Goal: Information Seeking & Learning: Learn about a topic

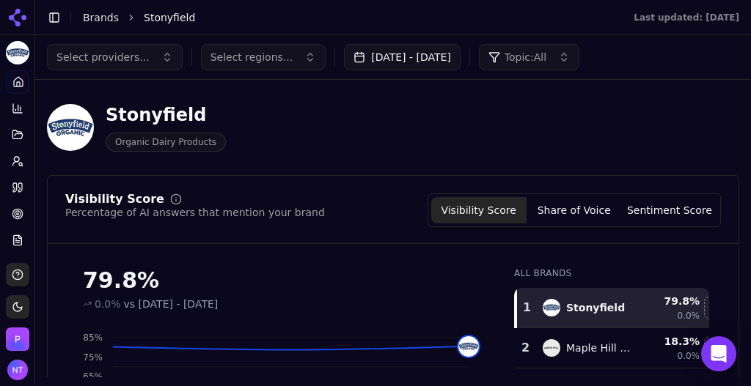
click at [87, 17] on link "Brands" at bounding box center [101, 18] width 36 height 12
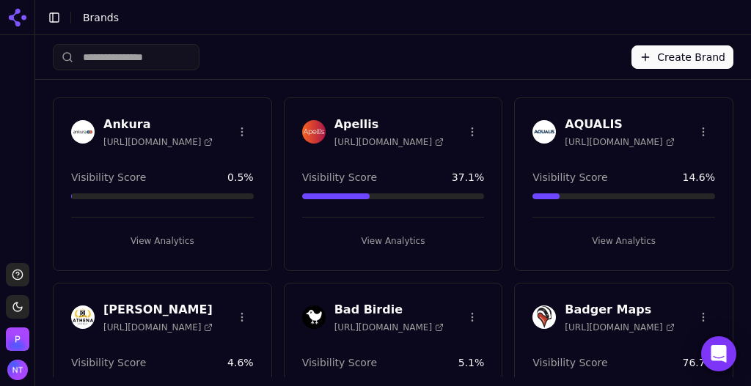
click at [678, 61] on button "Create Brand" at bounding box center [682, 56] width 102 height 23
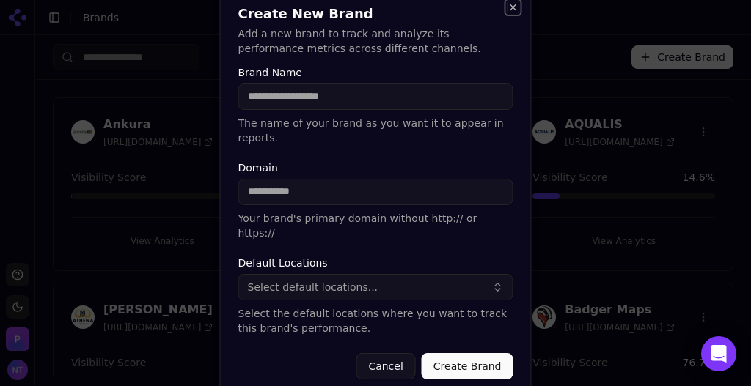
click at [513, 13] on button "Close" at bounding box center [514, 7] width 12 height 12
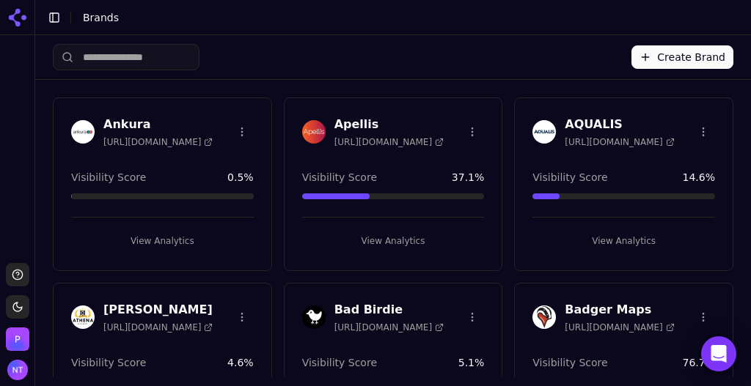
click at [682, 59] on button "Create Brand" at bounding box center [682, 56] width 102 height 23
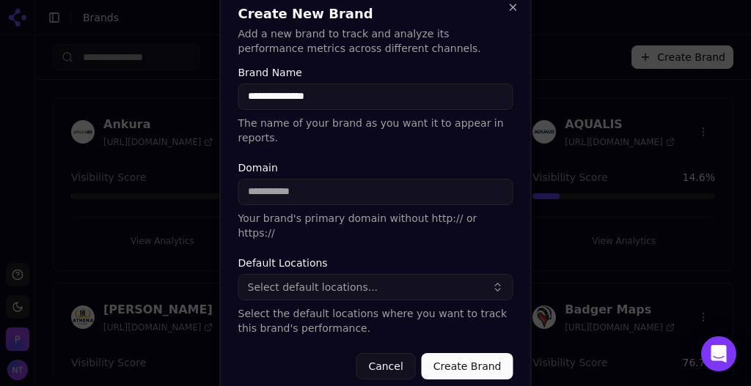
type input "**********"
click at [310, 280] on span "Select default locations..." at bounding box center [313, 287] width 131 height 15
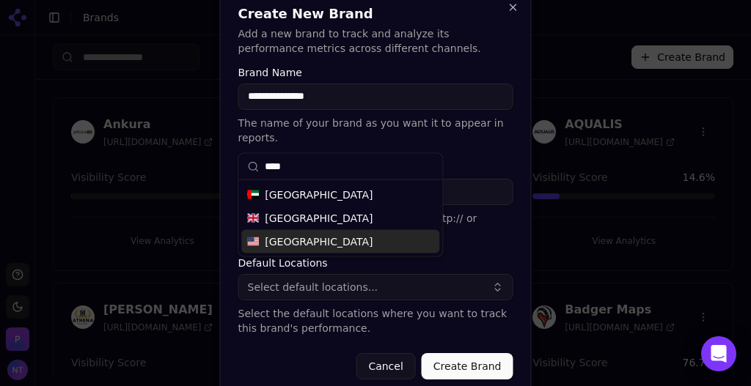
type input "****"
click at [307, 242] on span "[GEOGRAPHIC_DATA]" at bounding box center [319, 242] width 108 height 15
click at [465, 353] on button "Create Brand" at bounding box center [468, 366] width 92 height 26
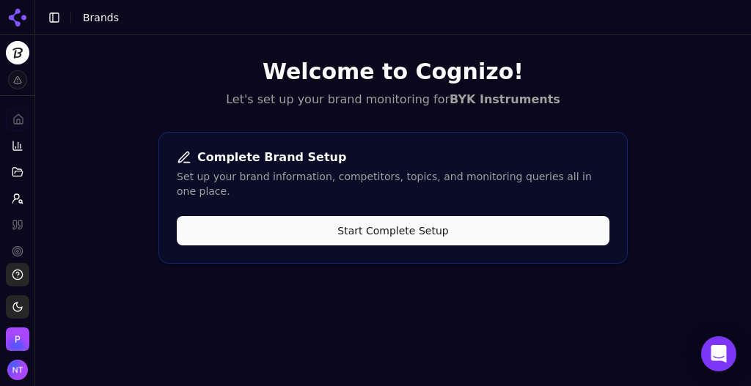
click at [406, 221] on button "Start Complete Setup" at bounding box center [393, 230] width 433 height 29
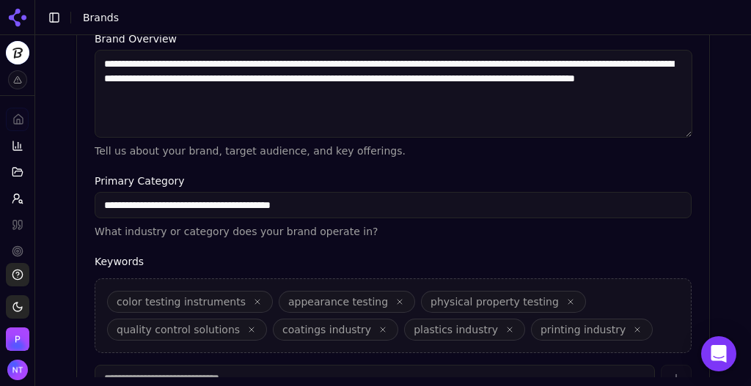
scroll to position [554, 0]
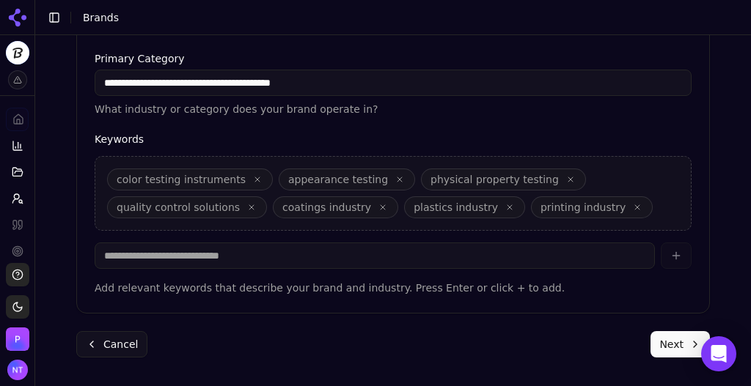
click at [667, 334] on button "Next" at bounding box center [680, 344] width 59 height 26
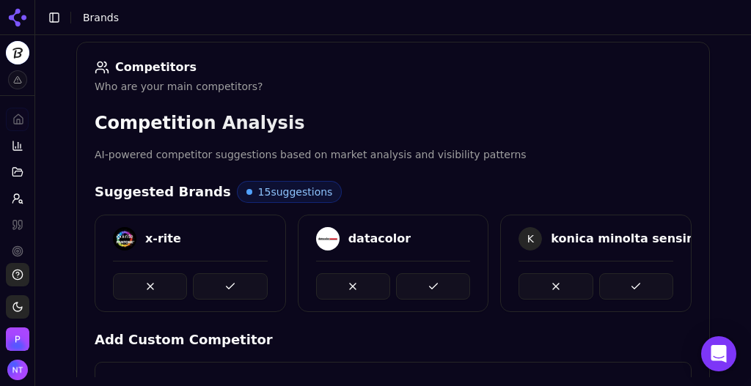
scroll to position [214, 0]
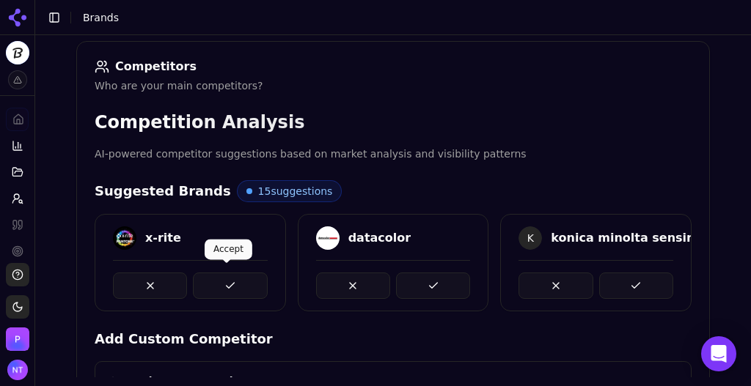
click at [237, 282] on button at bounding box center [230, 286] width 74 height 26
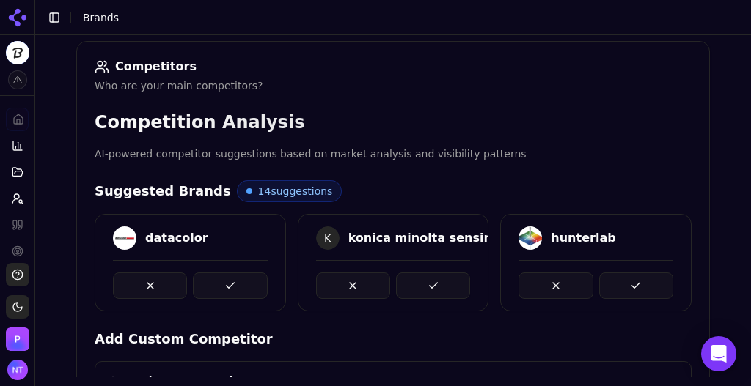
click at [237, 282] on button at bounding box center [230, 286] width 74 height 26
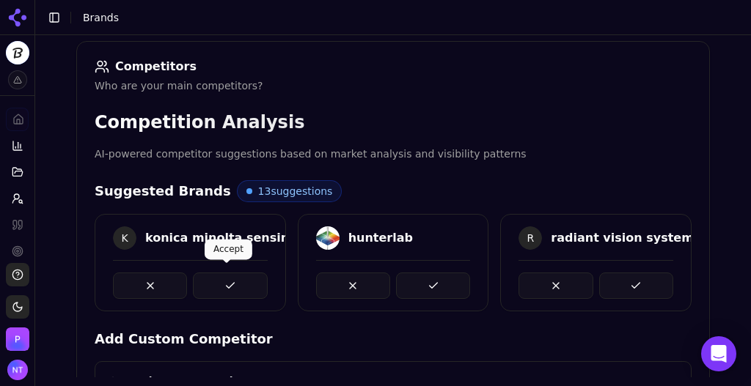
click at [221, 293] on button at bounding box center [230, 286] width 74 height 26
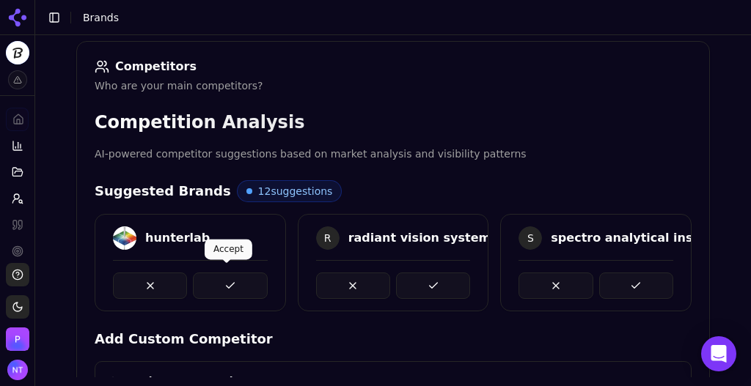
click at [221, 290] on button at bounding box center [230, 286] width 74 height 26
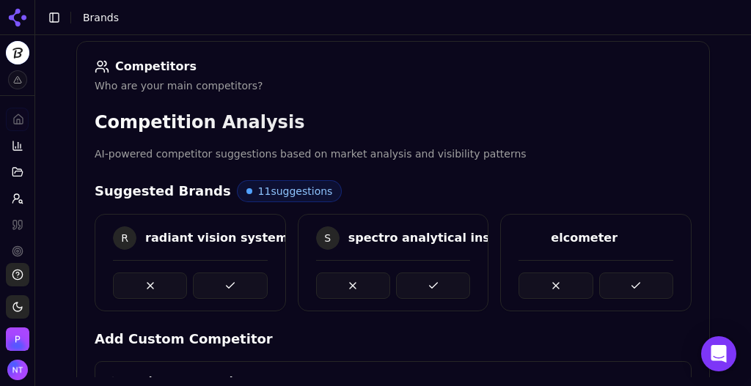
click at [221, 290] on button at bounding box center [230, 286] width 74 height 26
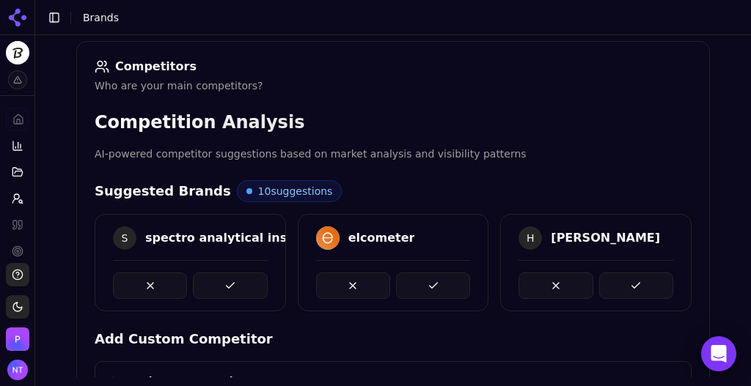
click at [221, 290] on button at bounding box center [230, 286] width 74 height 26
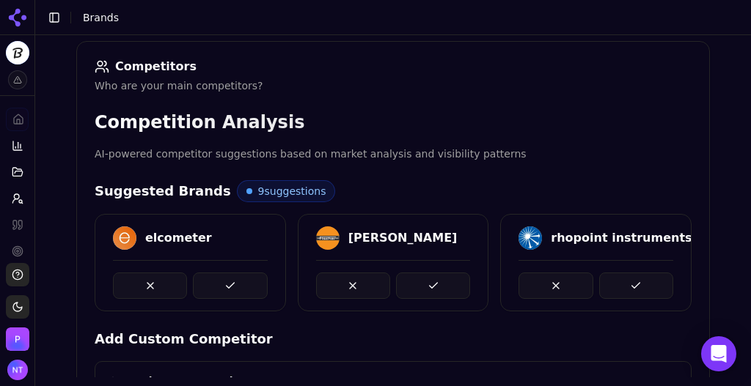
click at [221, 290] on button at bounding box center [230, 286] width 74 height 26
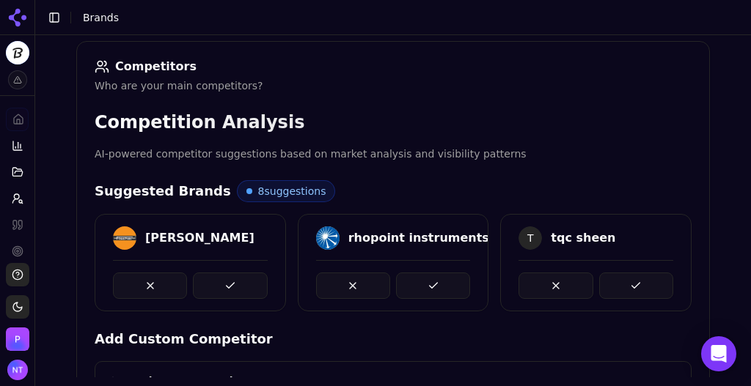
click at [221, 290] on button at bounding box center [230, 286] width 74 height 26
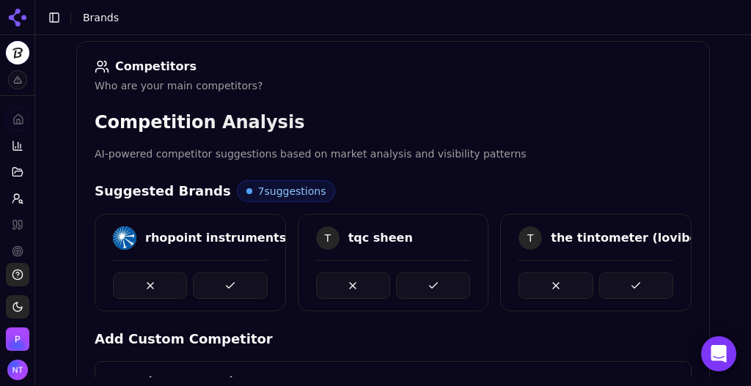
click at [221, 290] on button at bounding box center [230, 286] width 74 height 26
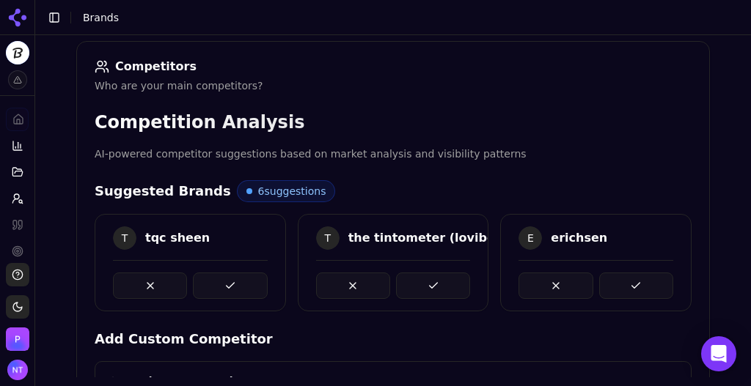
click at [221, 290] on button at bounding box center [230, 286] width 74 height 26
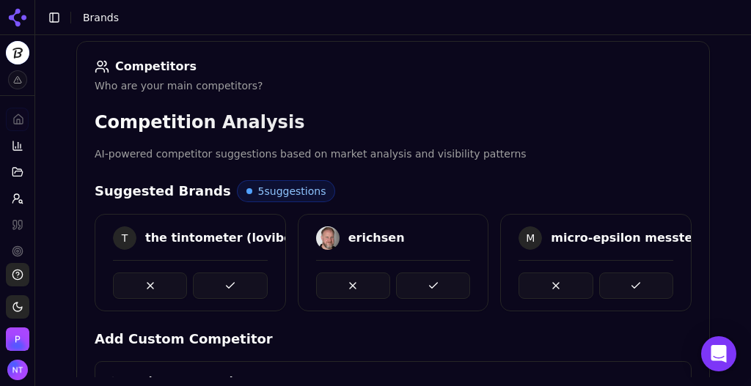
click at [221, 290] on button at bounding box center [230, 286] width 74 height 26
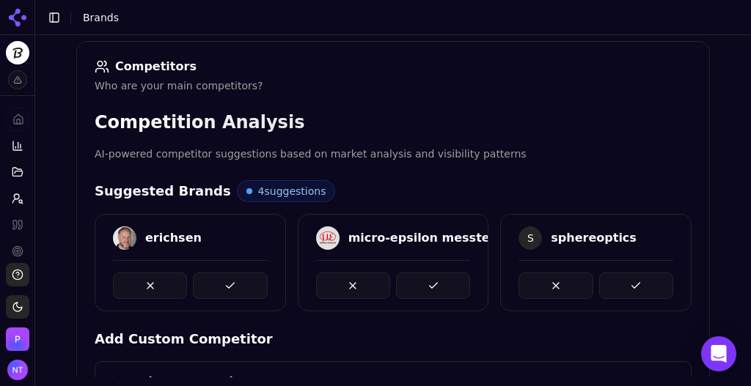
click at [221, 290] on button at bounding box center [230, 286] width 74 height 26
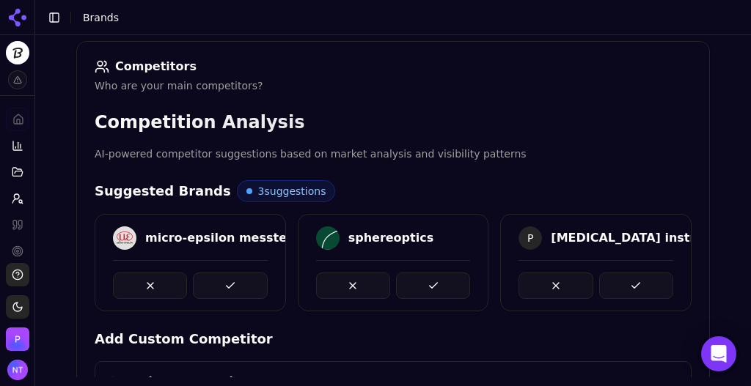
click at [219, 291] on button at bounding box center [230, 286] width 74 height 26
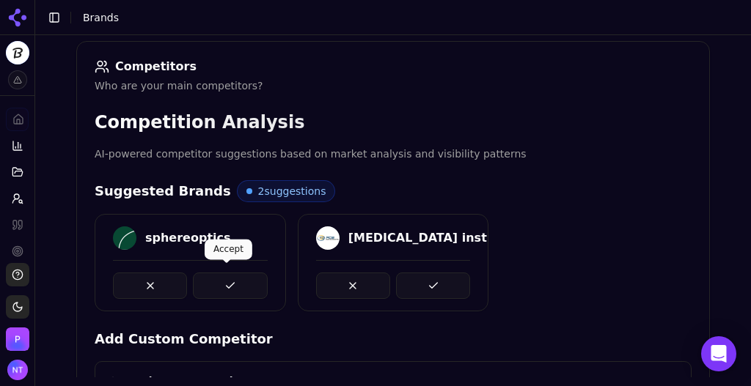
click at [229, 285] on button at bounding box center [230, 286] width 74 height 26
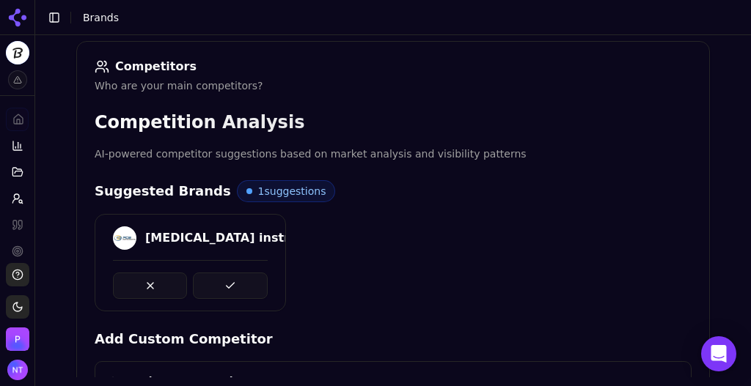
click at [229, 285] on button at bounding box center [230, 286] width 74 height 26
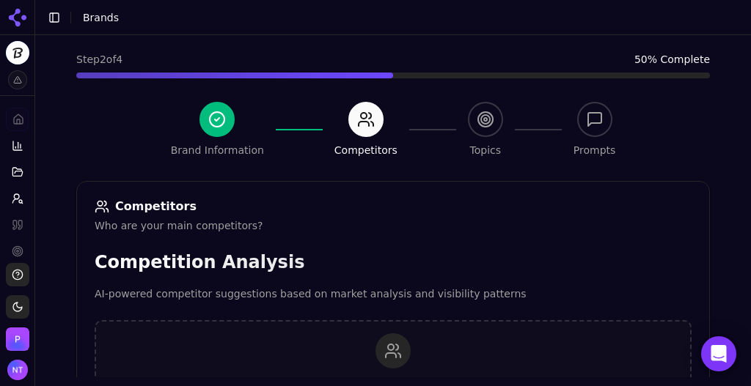
scroll to position [373, 0]
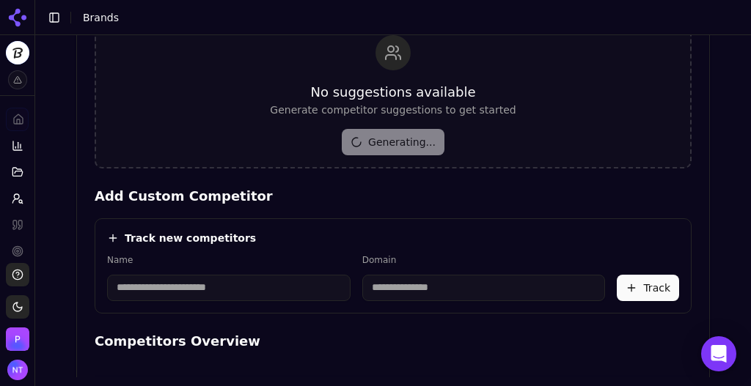
click at [133, 291] on input at bounding box center [228, 288] width 243 height 26
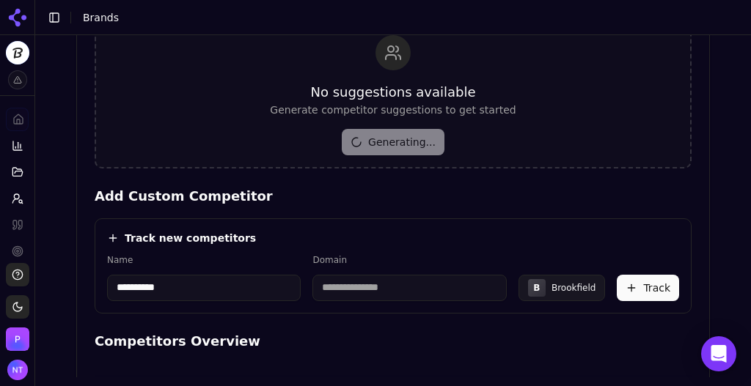
type input "**********"
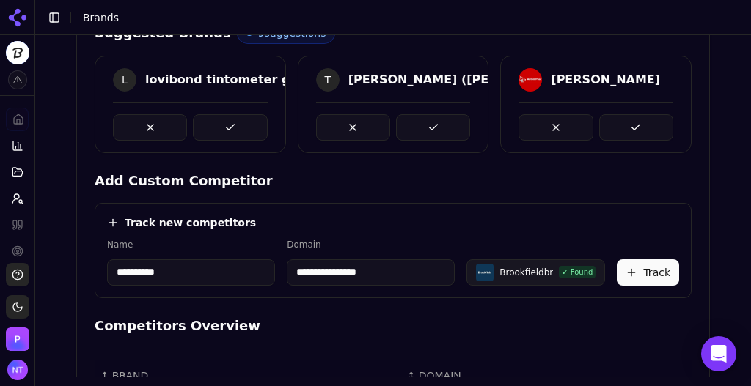
click at [352, 269] on input "**********" at bounding box center [371, 273] width 168 height 26
type input "**********"
click at [416, 239] on label "Domain" at bounding box center [356, 245] width 158 height 12
click at [644, 278] on button "Track" at bounding box center [648, 273] width 62 height 26
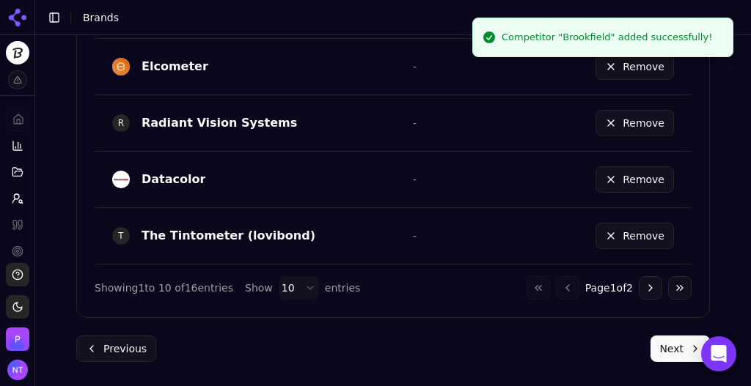
click at [668, 349] on button "Next" at bounding box center [680, 349] width 59 height 26
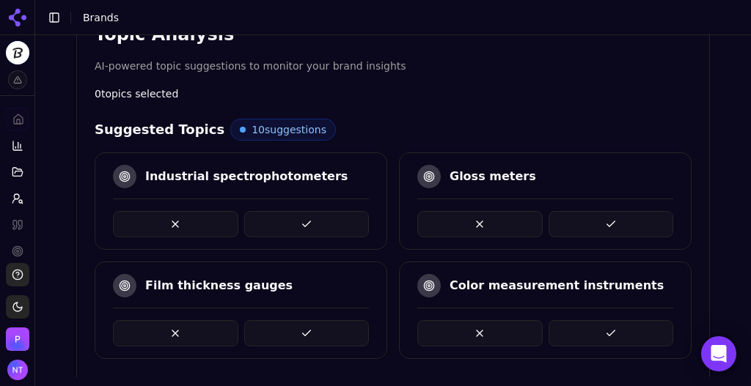
scroll to position [311, 0]
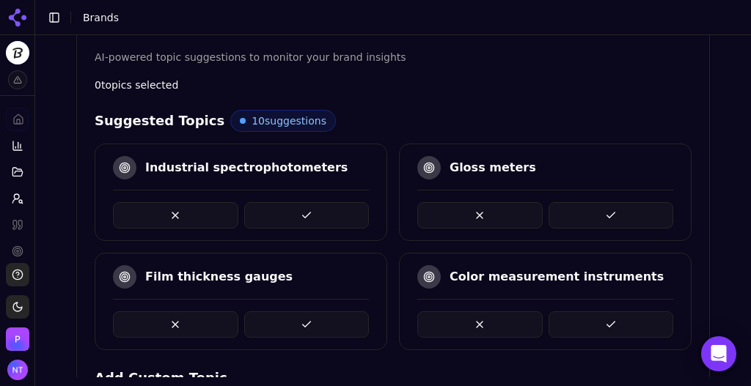
click at [606, 314] on button at bounding box center [611, 325] width 125 height 26
click at [318, 216] on button at bounding box center [306, 215] width 125 height 26
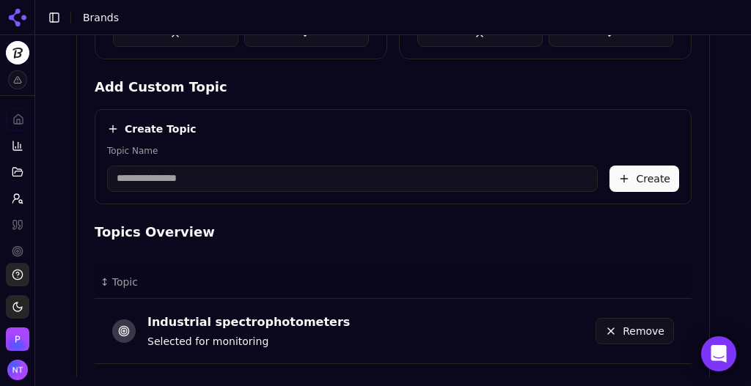
scroll to position [597, 0]
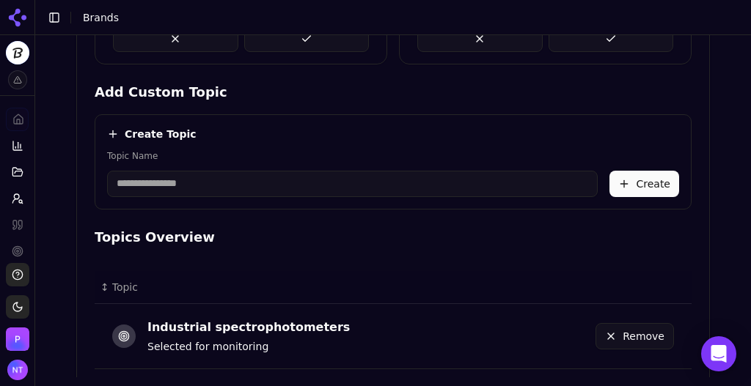
click at [271, 171] on input "Topic Name" at bounding box center [352, 184] width 491 height 26
type input "**********"
click at [640, 183] on button "Create" at bounding box center [644, 184] width 70 height 26
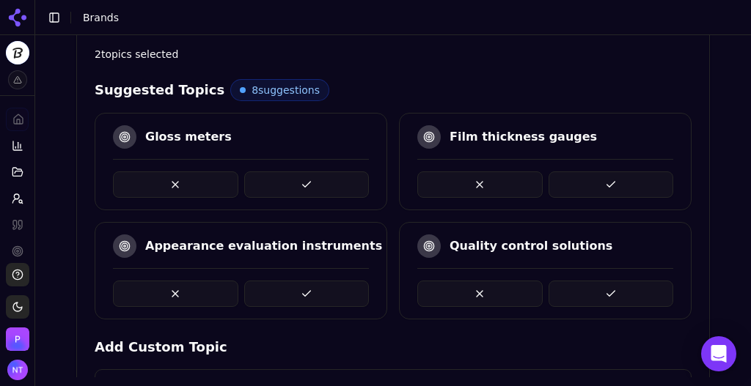
scroll to position [334, 0]
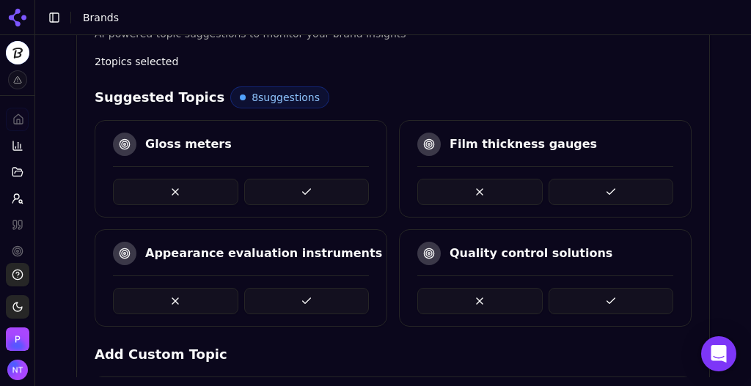
click at [507, 293] on button at bounding box center [479, 301] width 125 height 26
click at [598, 305] on button at bounding box center [611, 301] width 125 height 26
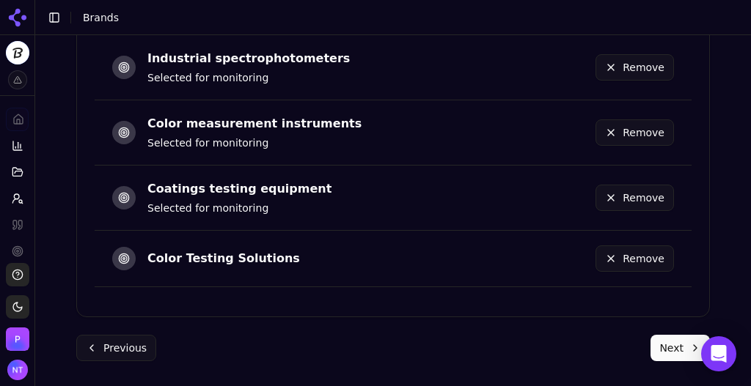
click at [665, 345] on button "Next" at bounding box center [680, 348] width 59 height 26
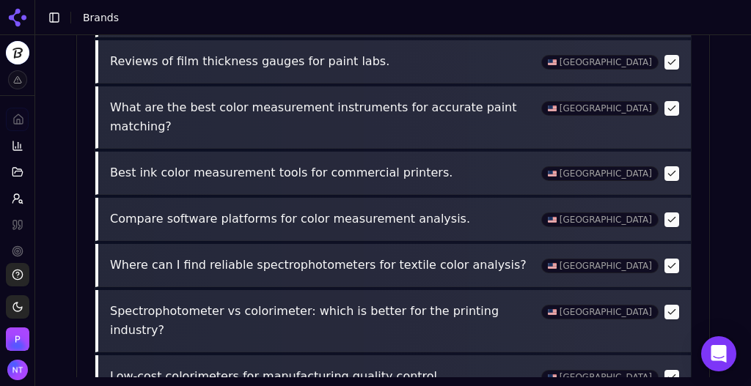
scroll to position [795, 0]
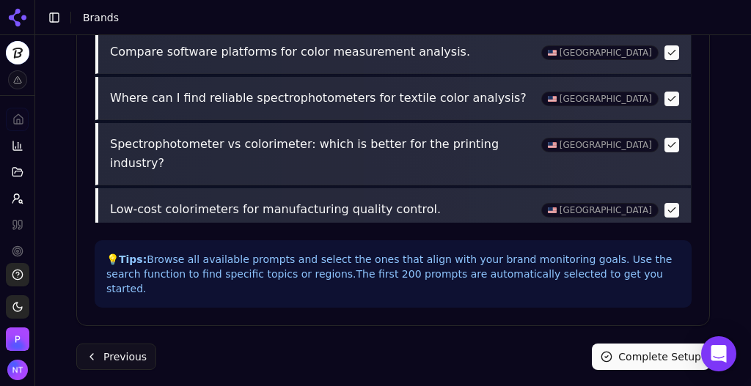
click at [631, 344] on button "Complete Setup" at bounding box center [651, 357] width 118 height 26
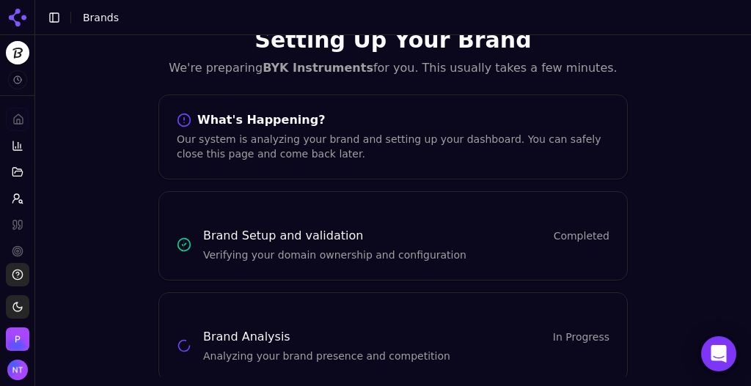
scroll to position [56, 0]
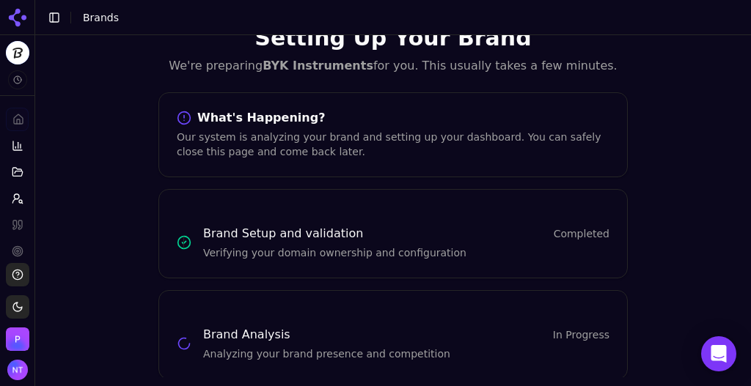
click at [54, 19] on button "Toggle Sidebar" at bounding box center [54, 17] width 21 height 21
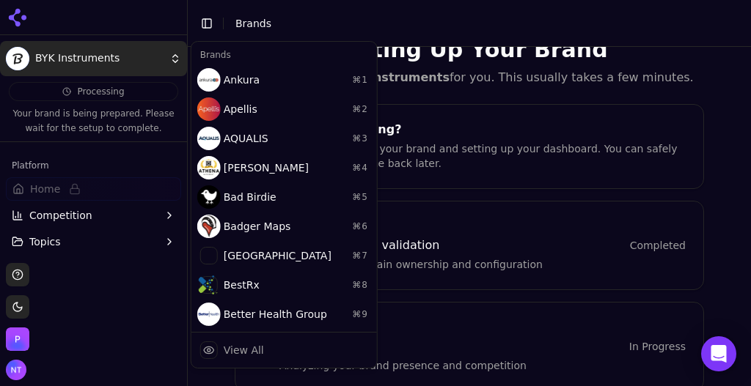
click at [104, 59] on html "BYK Instruments Processing Your brand is being prepared. Please wait for the se…" at bounding box center [375, 193] width 751 height 386
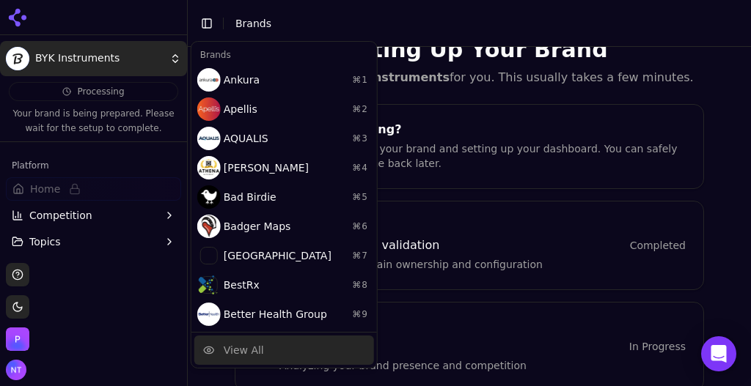
click at [265, 348] on div "View All" at bounding box center [284, 350] width 180 height 29
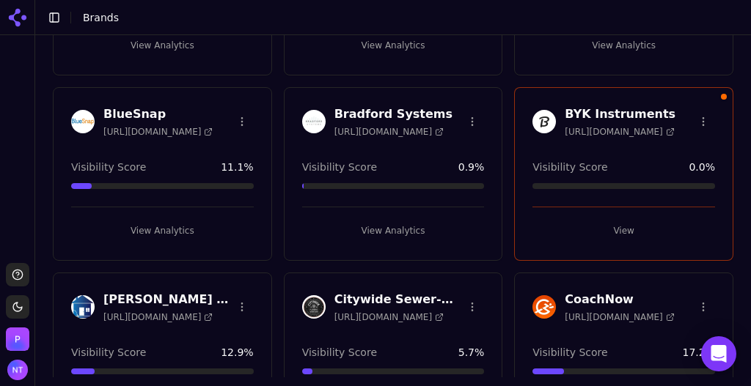
scroll to position [580, 0]
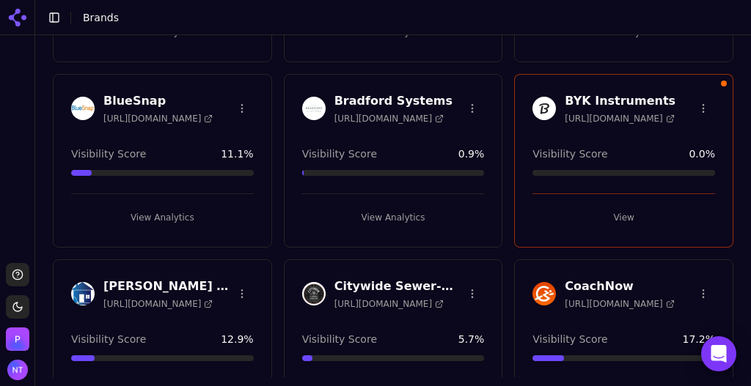
click at [632, 219] on button "View" at bounding box center [623, 217] width 183 height 23
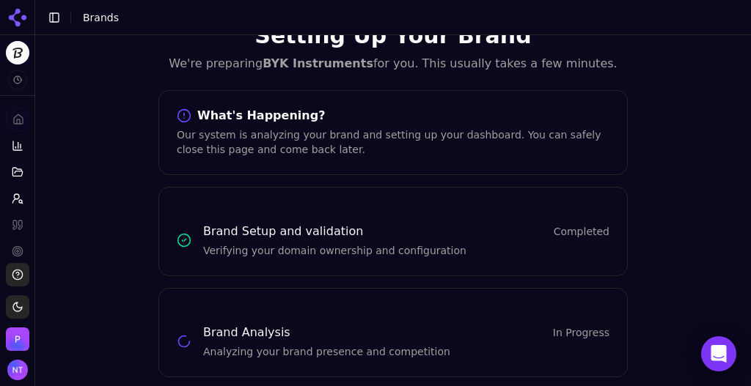
scroll to position [56, 0]
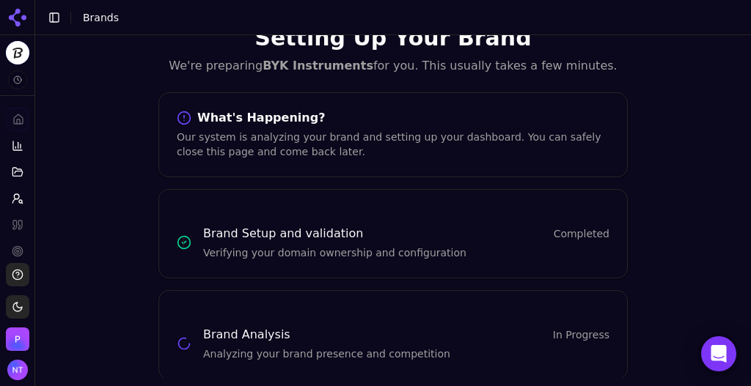
click at [60, 23] on button "Toggle Sidebar" at bounding box center [54, 17] width 21 height 21
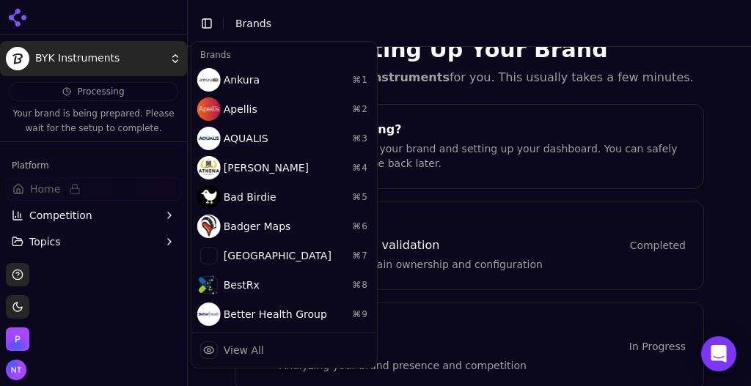
click at [161, 62] on html "BYK Instruments Processing Your brand is being prepared. Please wait for the se…" at bounding box center [375, 193] width 751 height 386
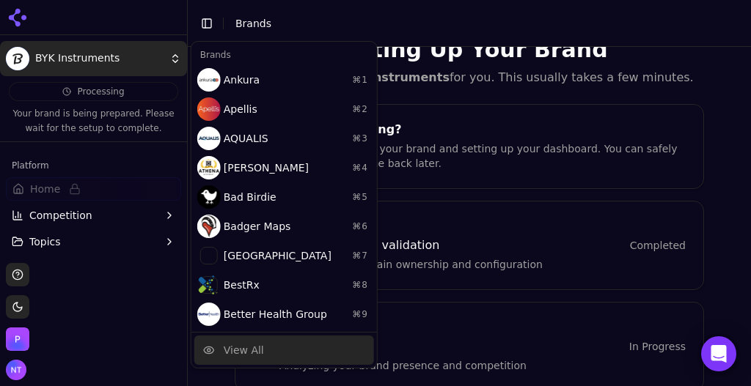
click at [276, 348] on div "View All" at bounding box center [284, 350] width 180 height 29
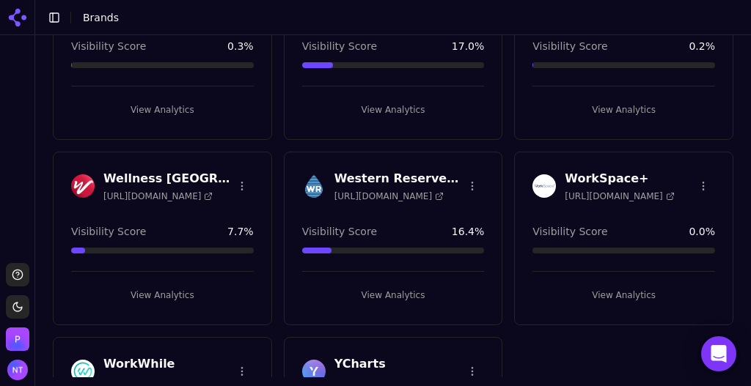
scroll to position [5027, 0]
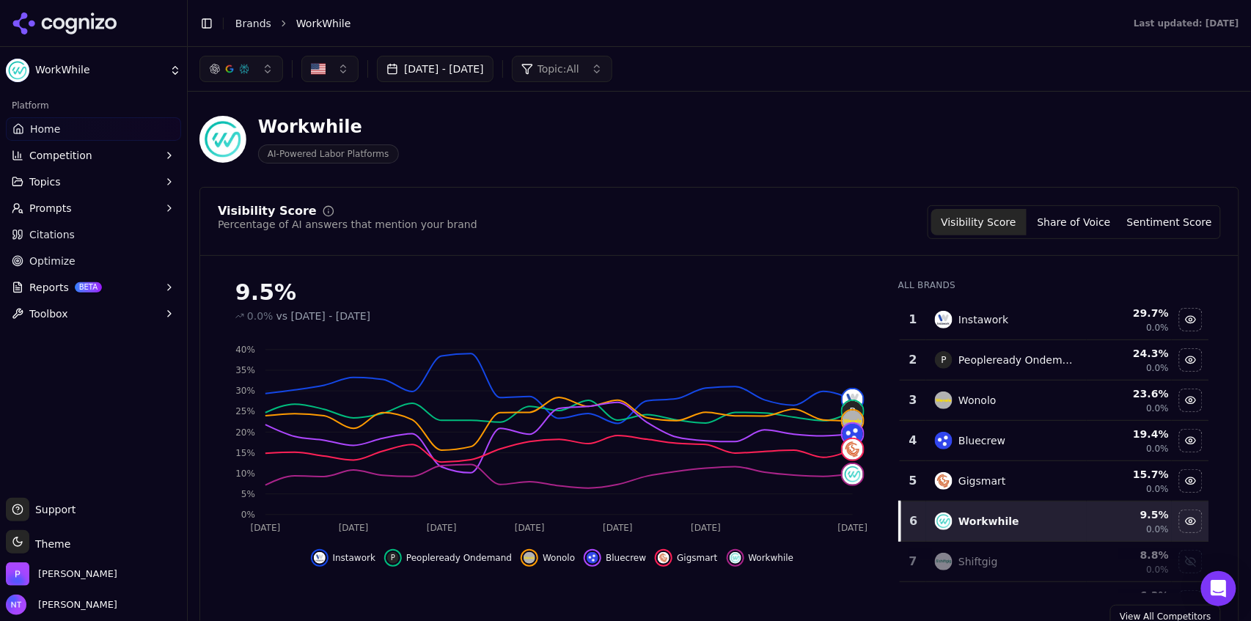
click at [205, 26] on button "Toggle Sidebar" at bounding box center [207, 23] width 21 height 21
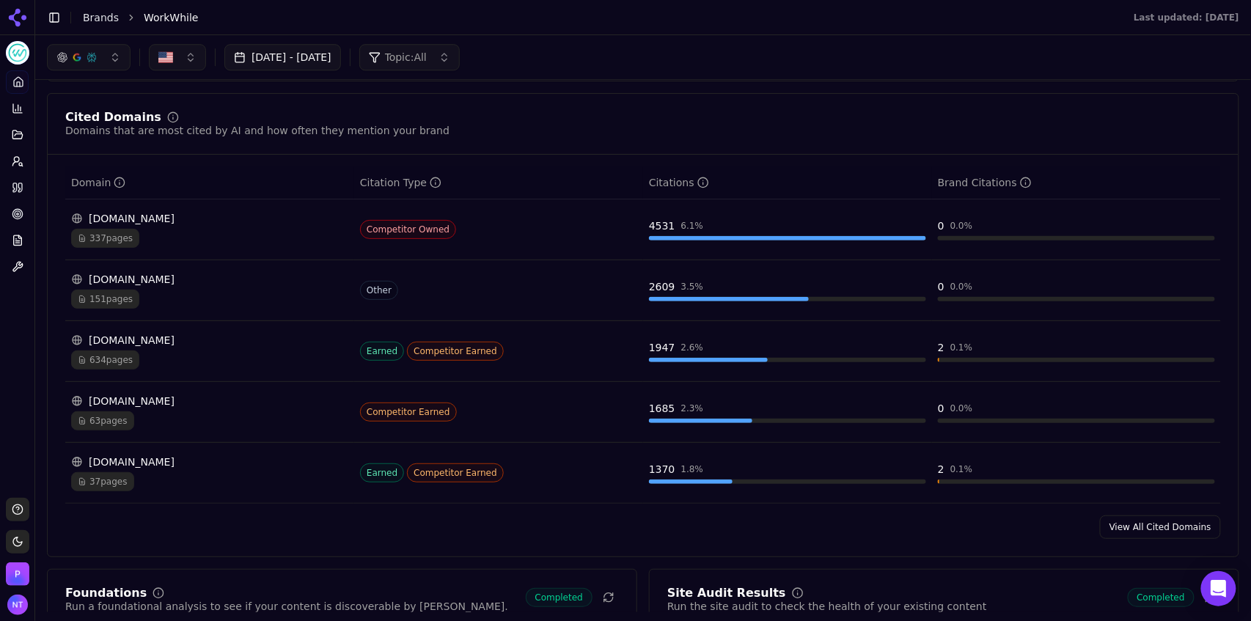
scroll to position [1420, 0]
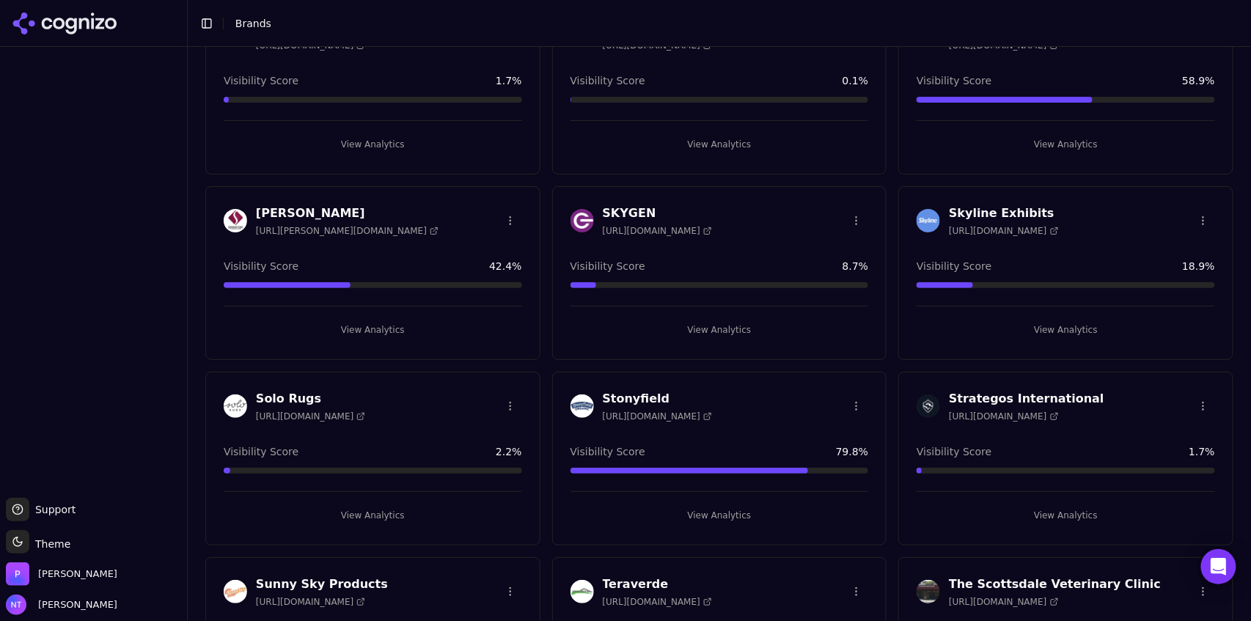
scroll to position [3851, 0]
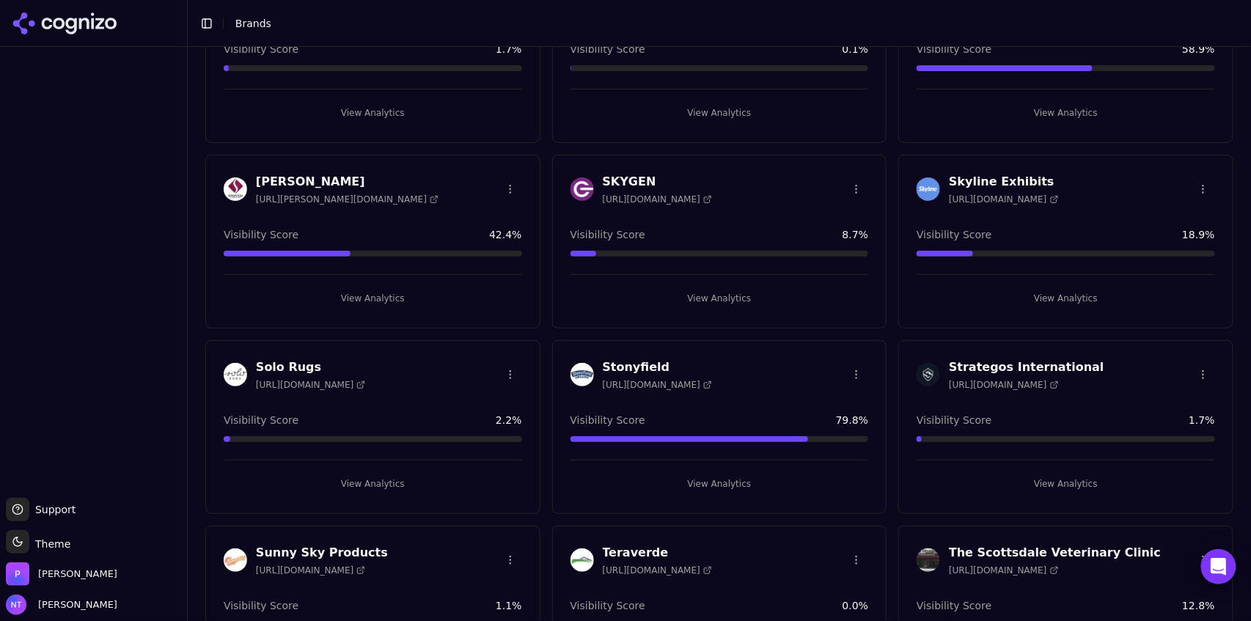
click at [711, 483] on button "View Analytics" at bounding box center [720, 483] width 298 height 23
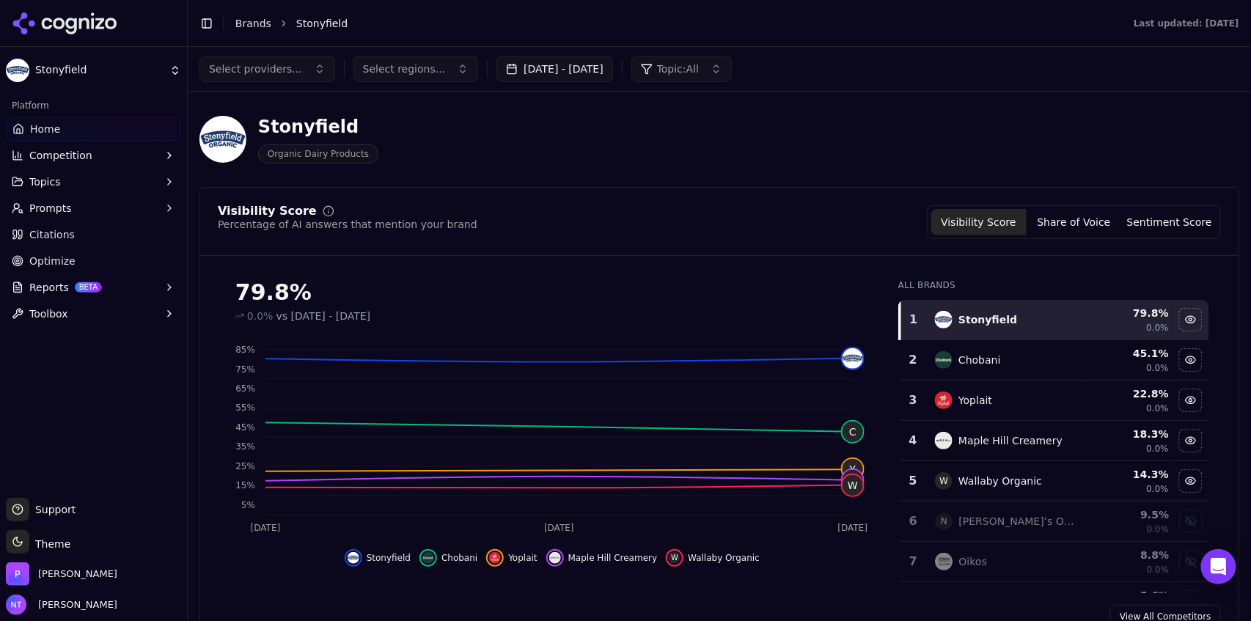
click at [214, 25] on button "Toggle Sidebar" at bounding box center [207, 23] width 21 height 21
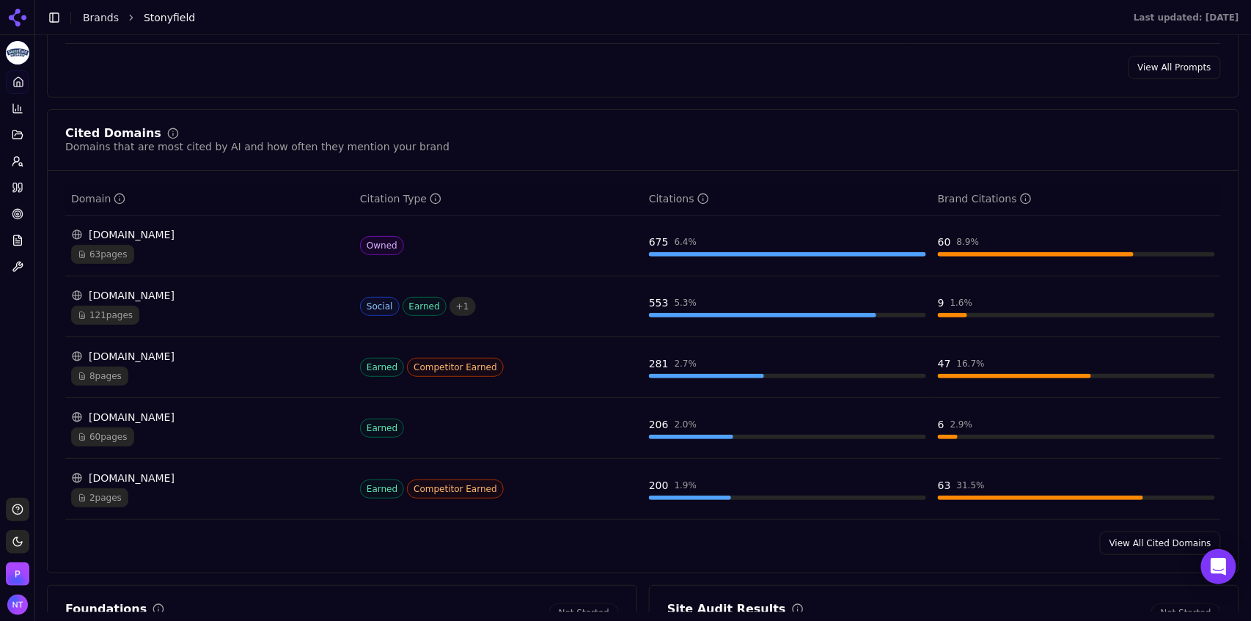
scroll to position [1426, 0]
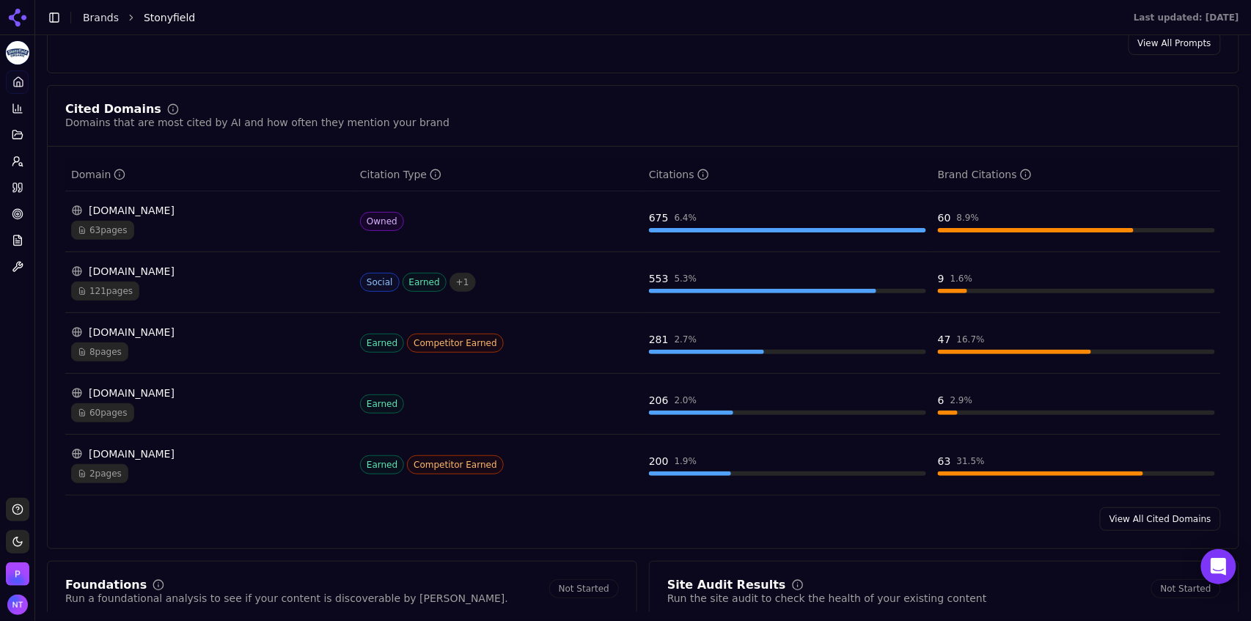
click at [1145, 524] on link "View All Cited Domains" at bounding box center [1160, 519] width 121 height 23
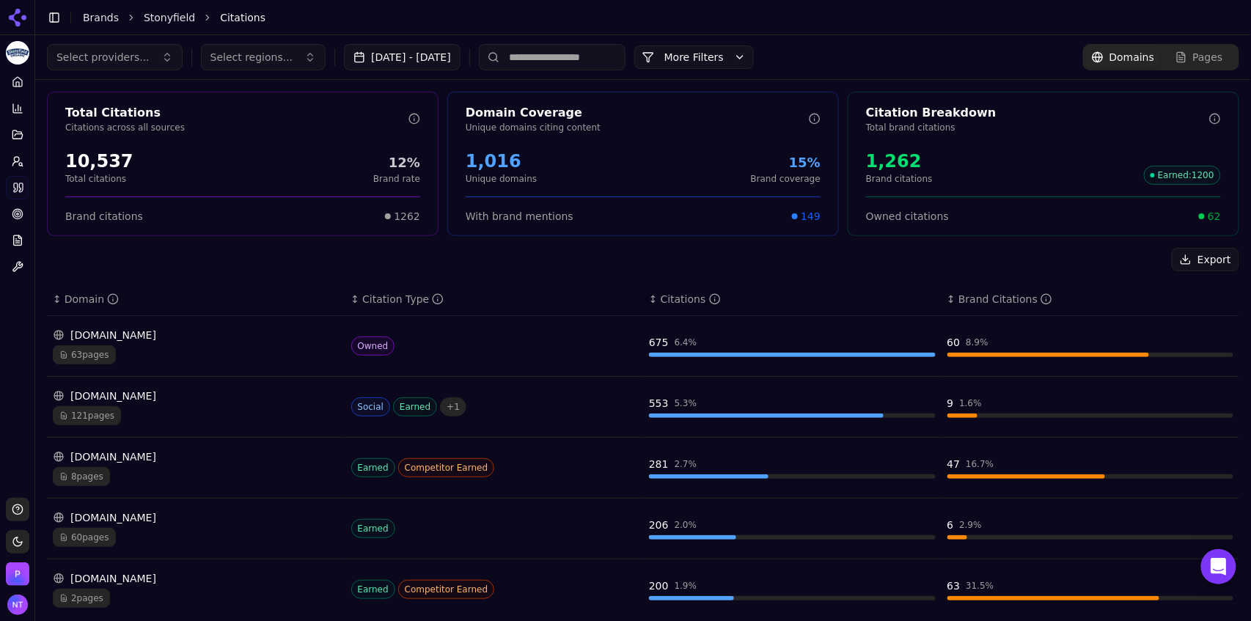
click at [1217, 62] on link "Pages" at bounding box center [1199, 57] width 76 height 21
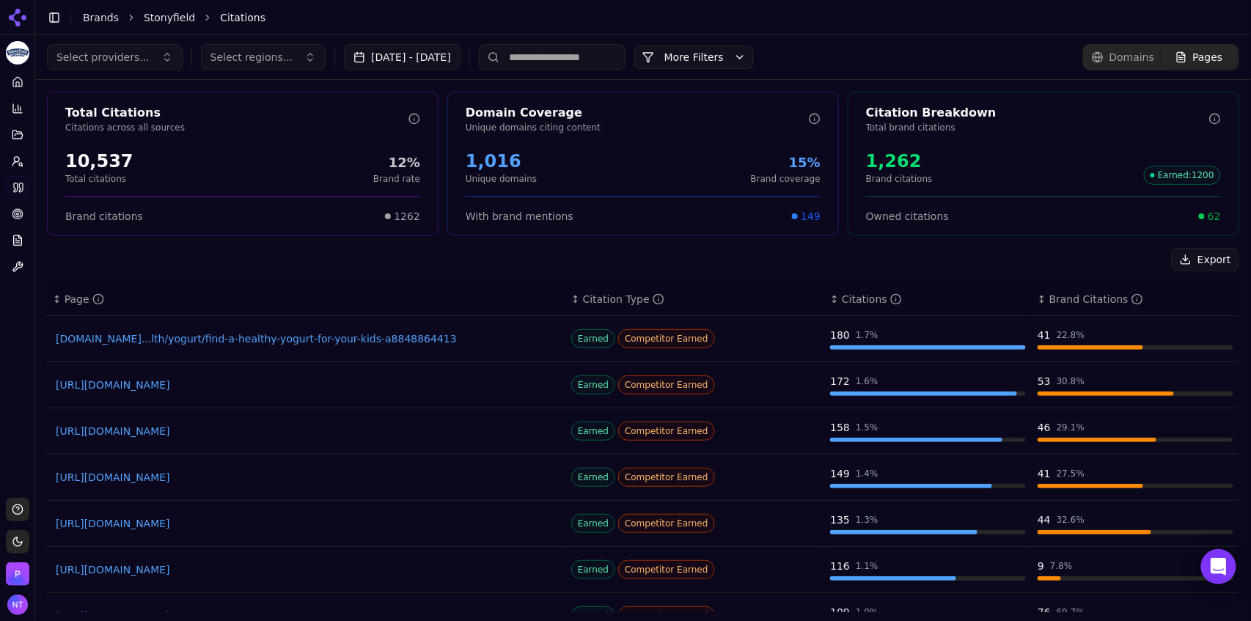
click at [599, 53] on input at bounding box center [552, 57] width 147 height 26
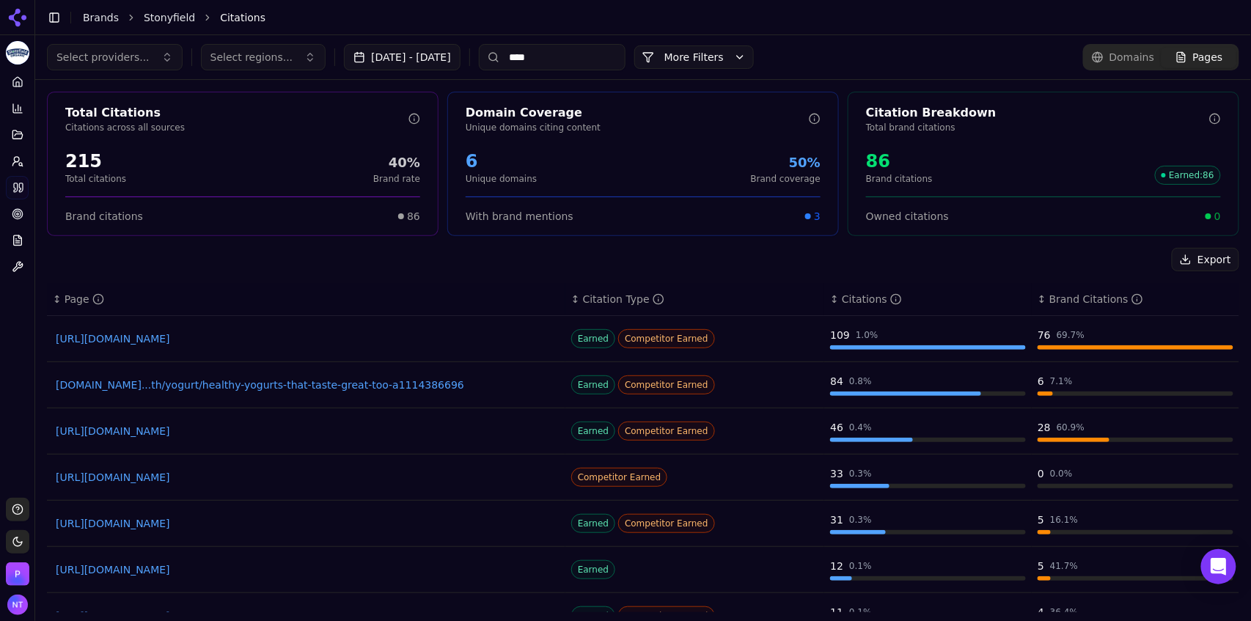
click at [290, 476] on link "https://tastingtable.com/1721067/greek-yogurt-brands-ranked" at bounding box center [306, 477] width 501 height 15
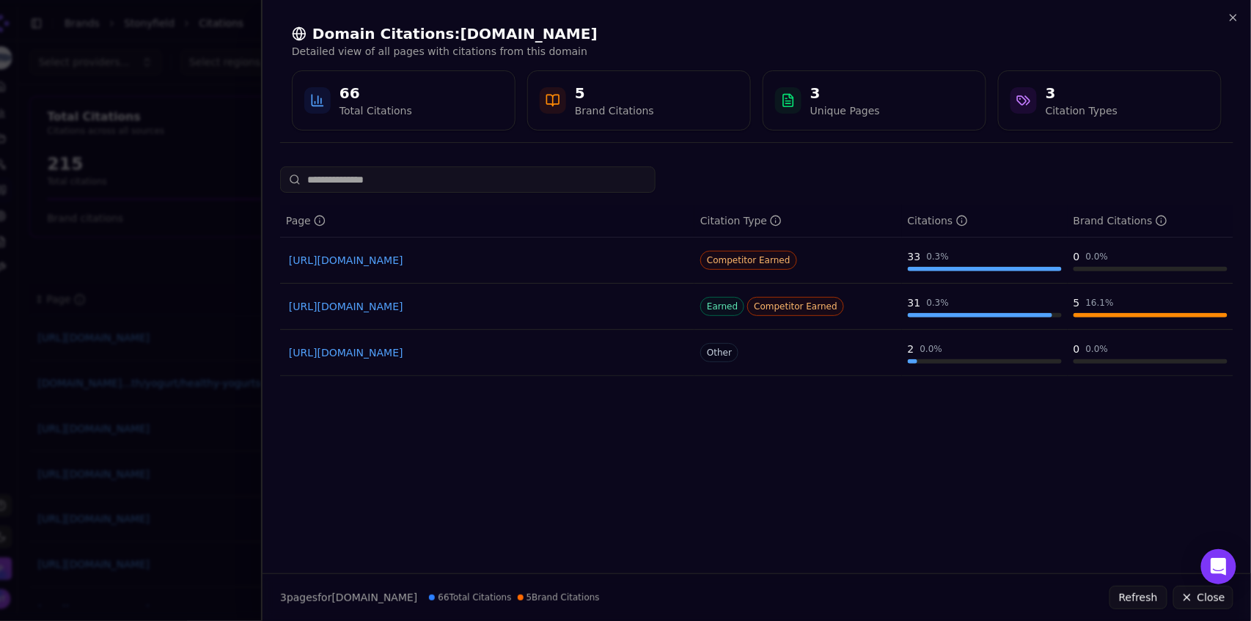
click at [538, 308] on link "https://tastingtable.com/1853232/high-protein-yogurts-ranked-worst-best" at bounding box center [487, 306] width 397 height 15
click at [1234, 21] on icon "button" at bounding box center [1234, 18] width 12 height 12
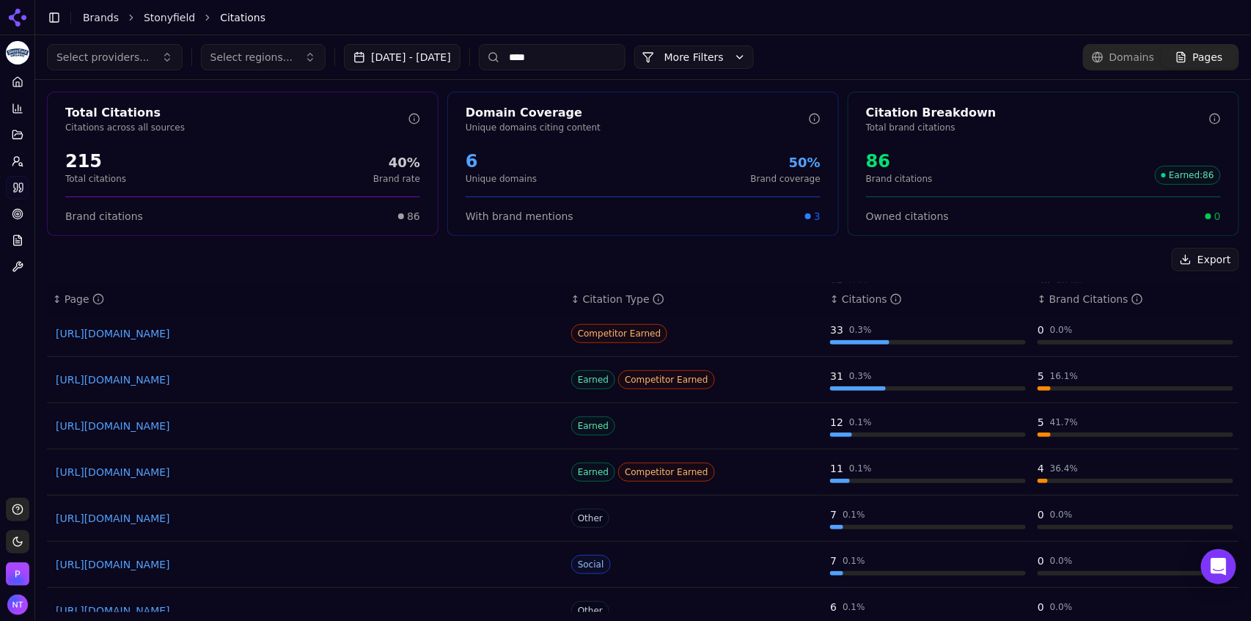
scroll to position [67, 0]
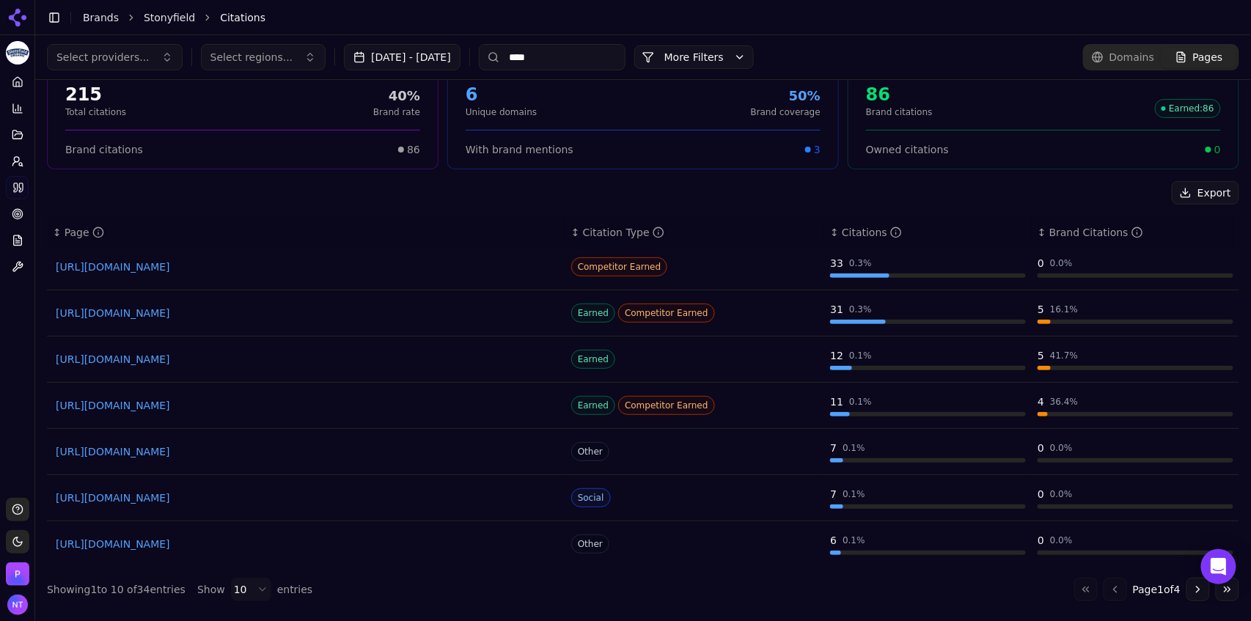
click at [277, 452] on link "https://makeitdairyfree.com/vegan-yogurt-brands-taste-test" at bounding box center [306, 451] width 501 height 15
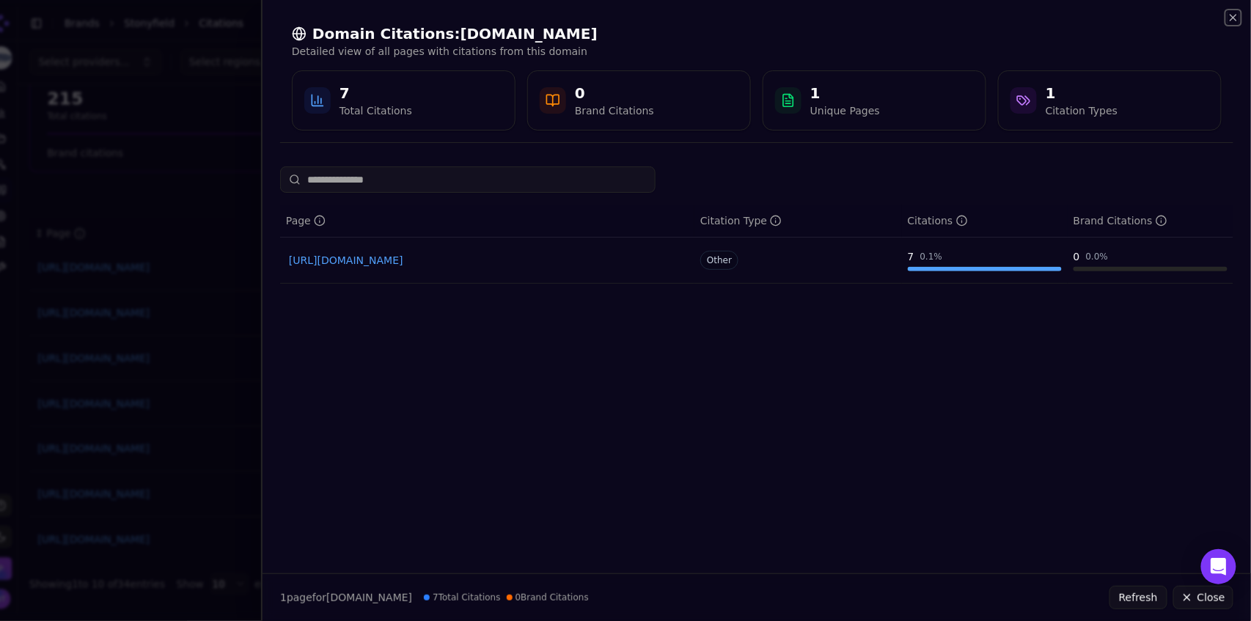
click at [1234, 15] on icon "button" at bounding box center [1234, 18] width 12 height 12
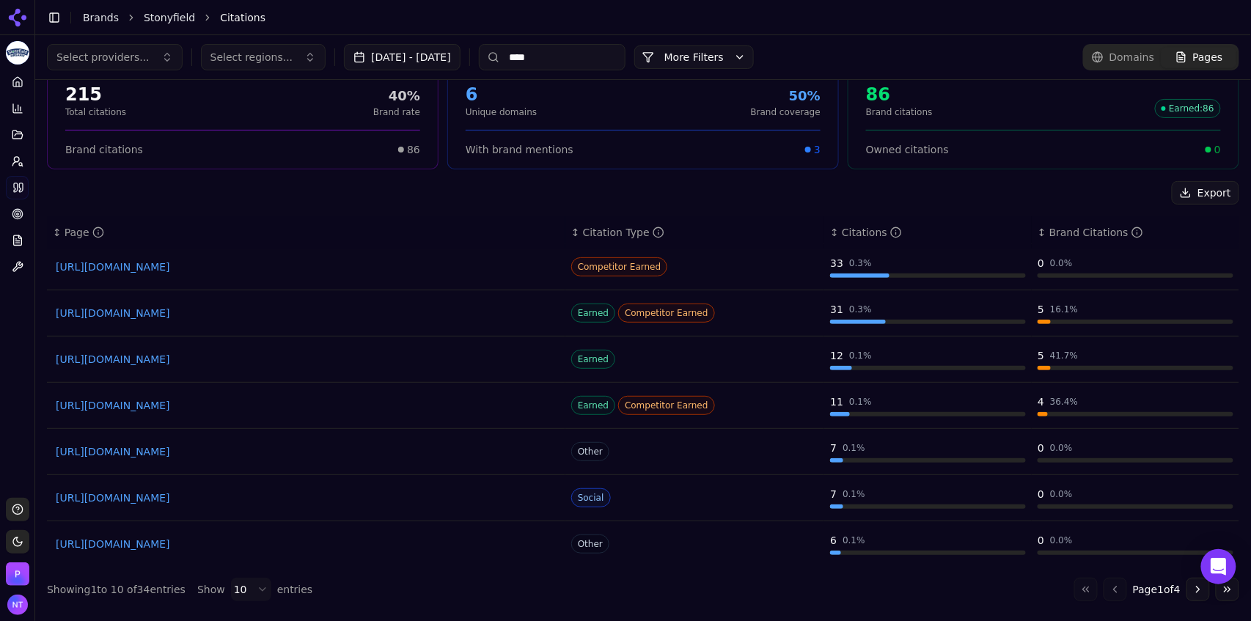
click at [1191, 591] on button "Go to next page" at bounding box center [1198, 589] width 23 height 23
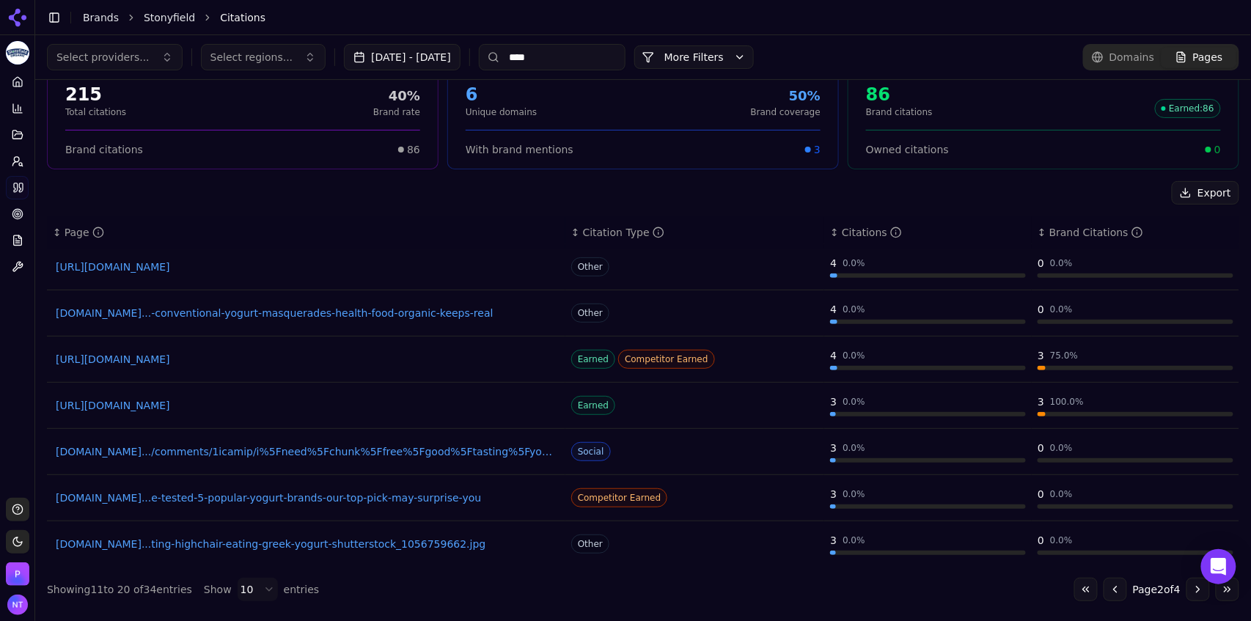
click at [313, 266] on link "https://americastestkitchen.com/taste_tests/374-whole-milk-yogurt" at bounding box center [306, 267] width 501 height 15
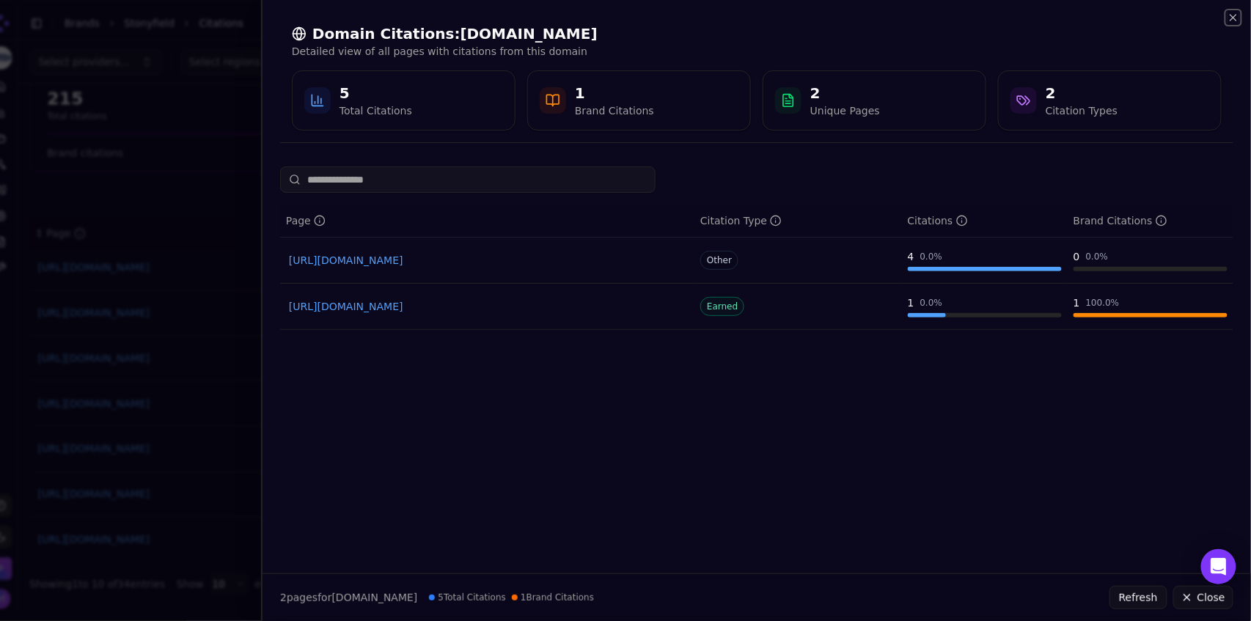
click at [1234, 16] on icon "button" at bounding box center [1234, 18] width 12 height 12
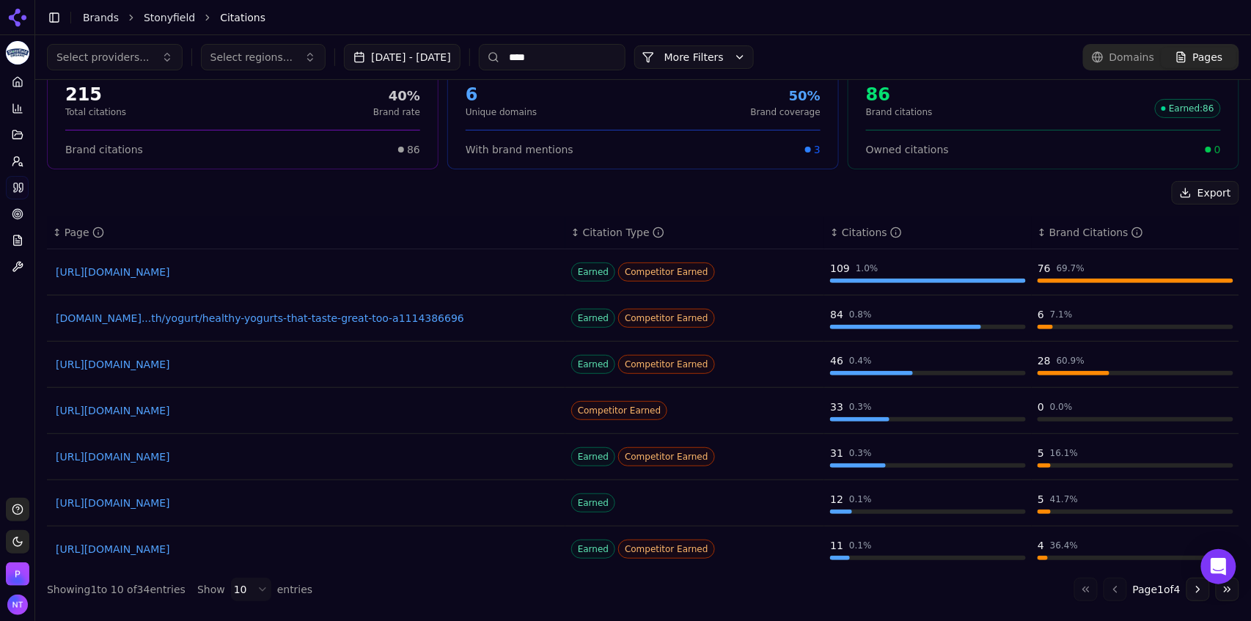
scroll to position [0, 0]
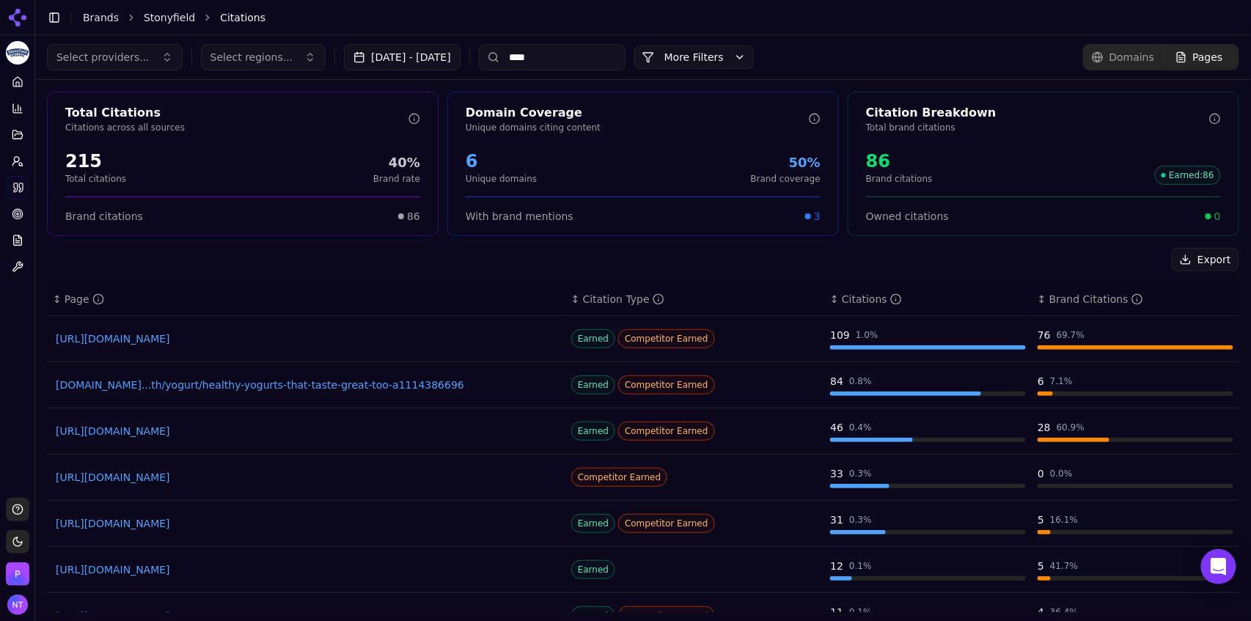
click at [557, 57] on input "****" at bounding box center [552, 57] width 147 height 26
type input "*******"
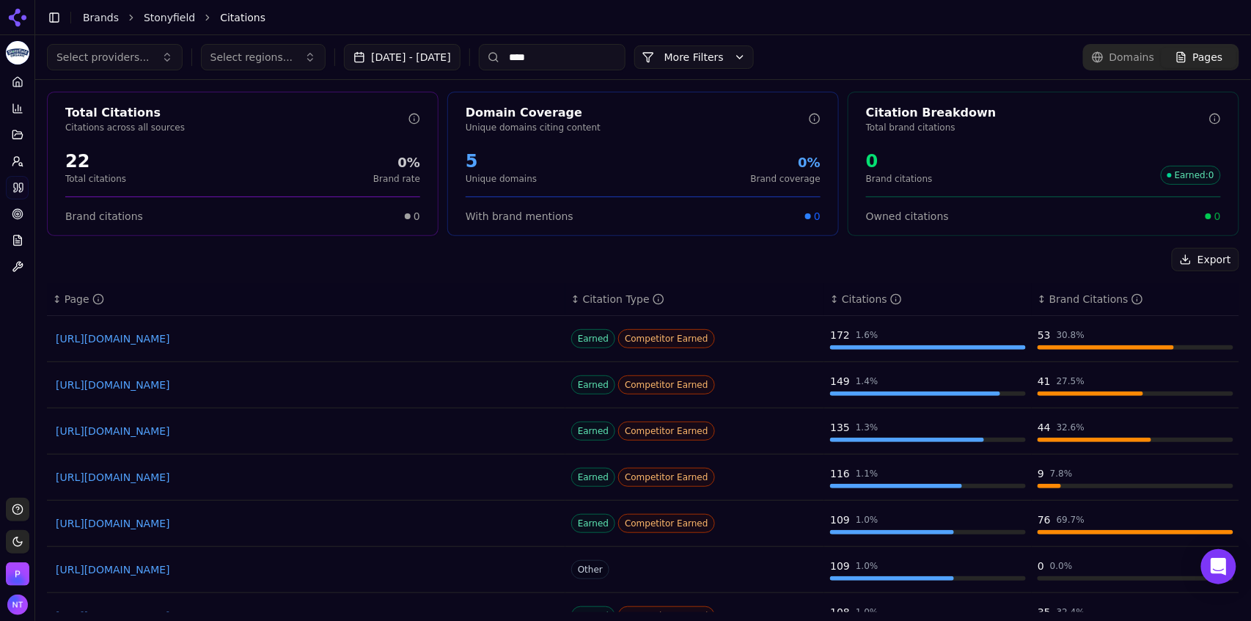
click at [246, 565] on link "https://zoe.com/learn/best-yogurt-for-probiotics" at bounding box center [306, 570] width 501 height 15
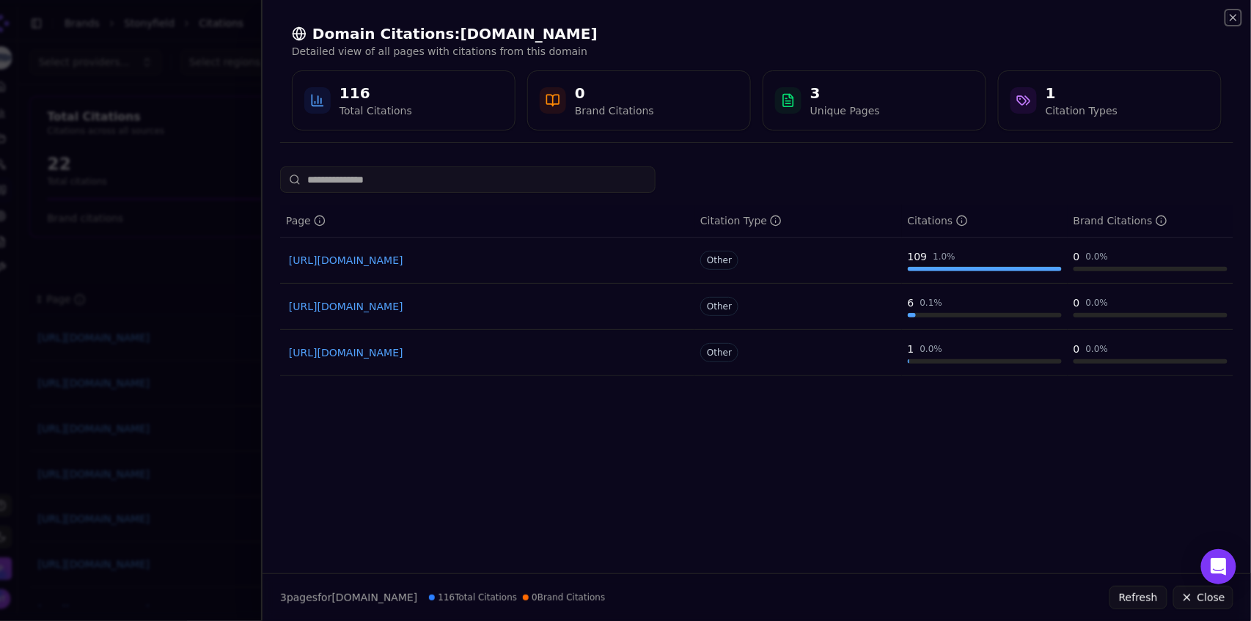
click at [1228, 19] on icon "button" at bounding box center [1234, 18] width 12 height 12
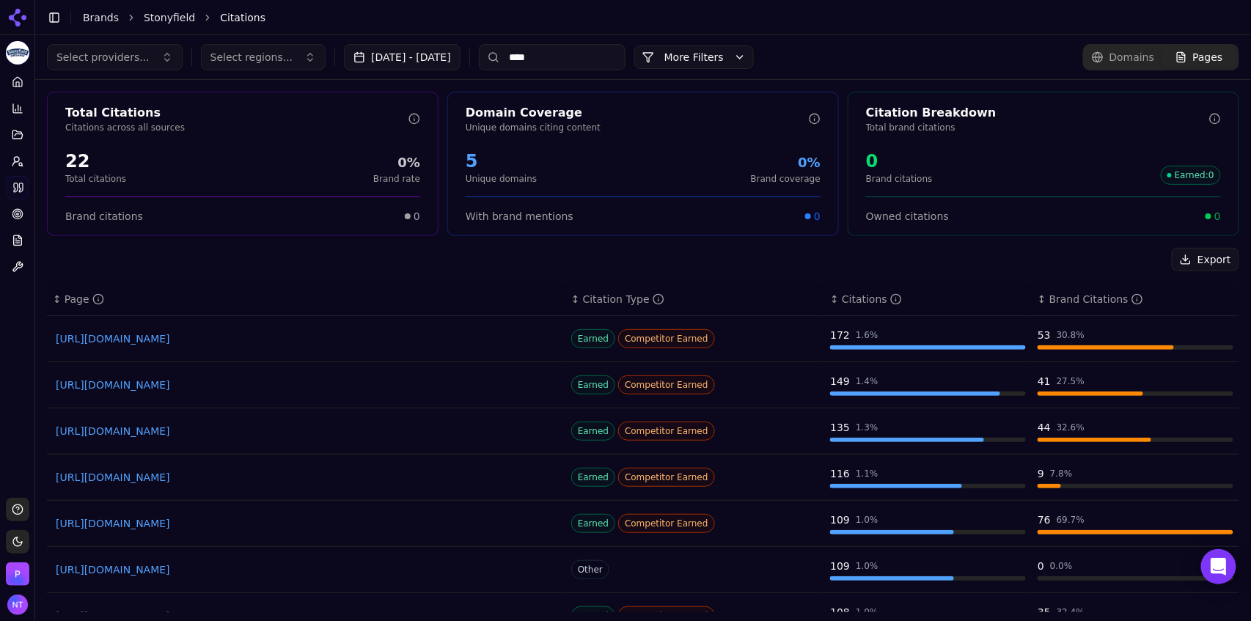
click at [546, 65] on input "****" at bounding box center [552, 57] width 147 height 26
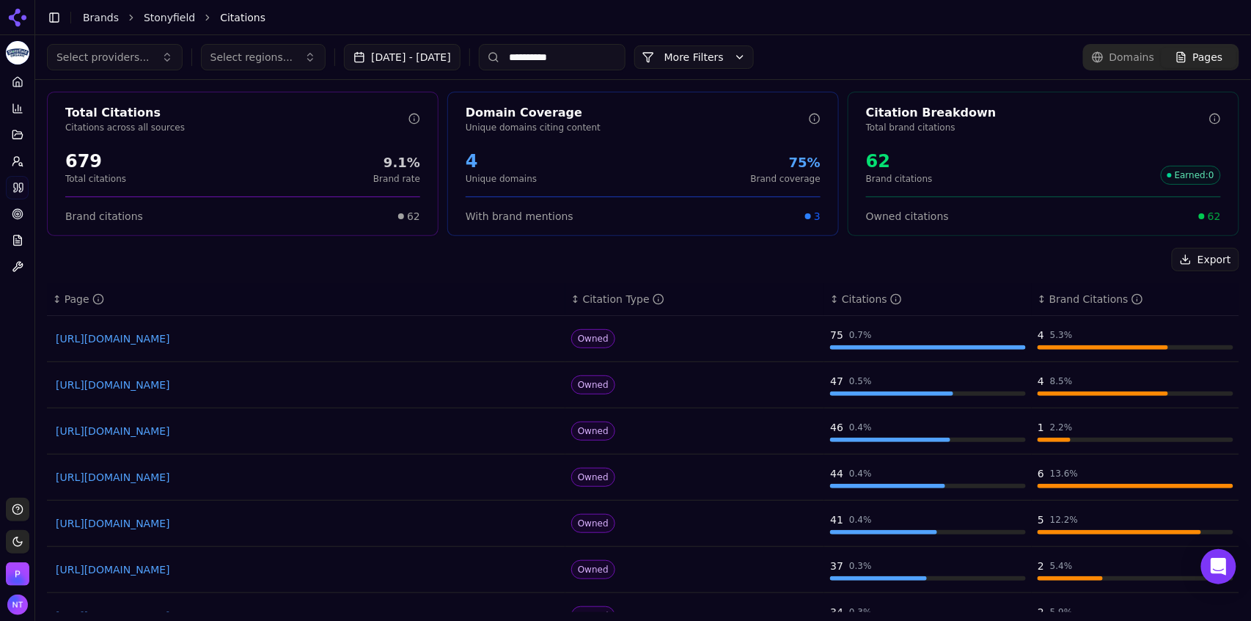
scroll to position [67, 0]
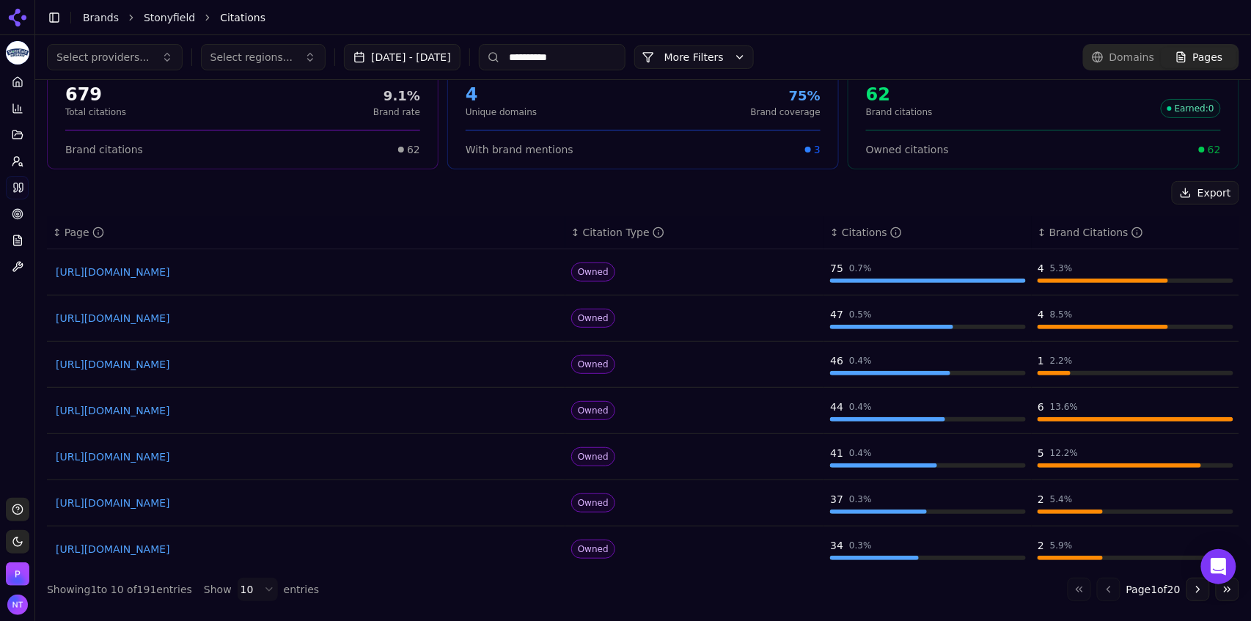
type input "**********"
click at [327, 268] on link "https://stonyfield.com/products/whole-milk-smooth-creamy-plain-32oz" at bounding box center [306, 272] width 501 height 15
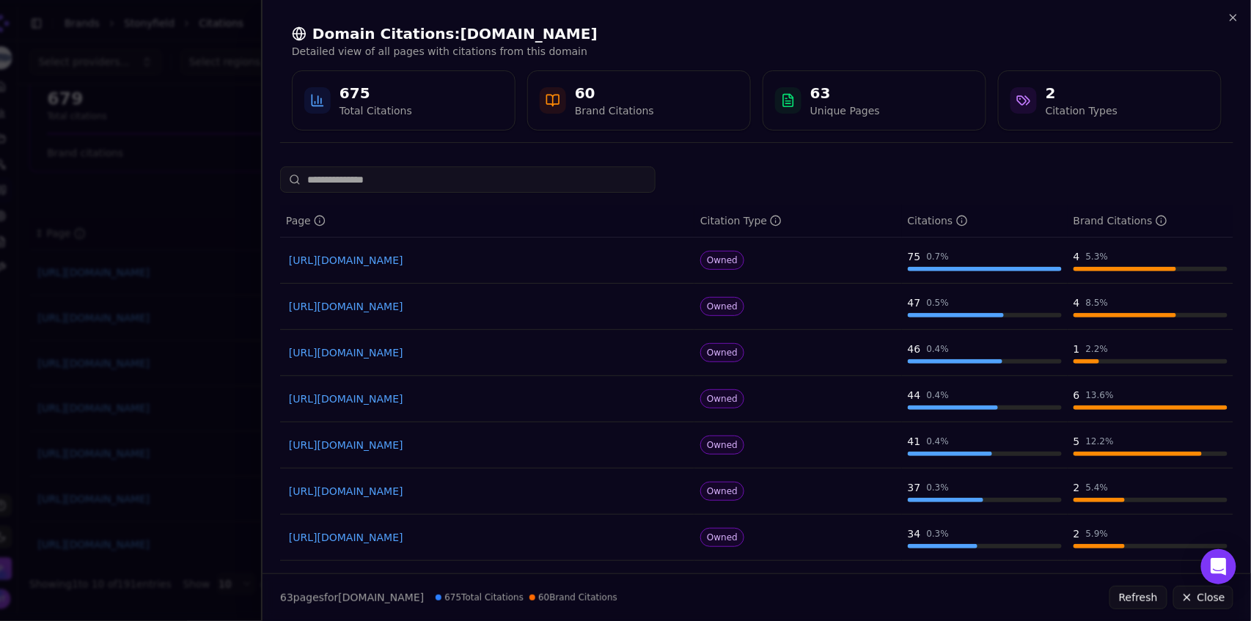
click at [464, 447] on link "https://stonyfield.com/introducing-yogurt-to-your-baby" at bounding box center [487, 445] width 397 height 15
click at [1240, 14] on div "Domain Citations: stonyfield.com Detailed view of all pages with citations from…" at bounding box center [757, 77] width 989 height 155
click at [1234, 21] on icon "button" at bounding box center [1234, 18] width 12 height 12
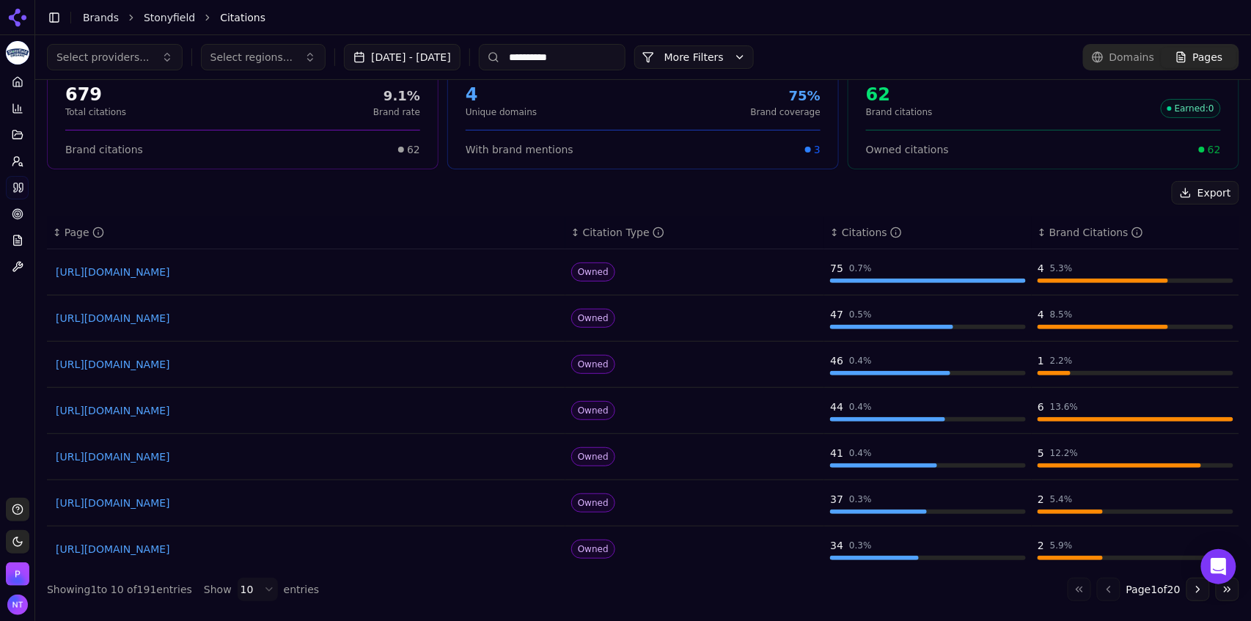
click at [321, 268] on link "https://stonyfield.com/products/whole-milk-smooth-creamy-plain-32oz" at bounding box center [306, 272] width 501 height 15
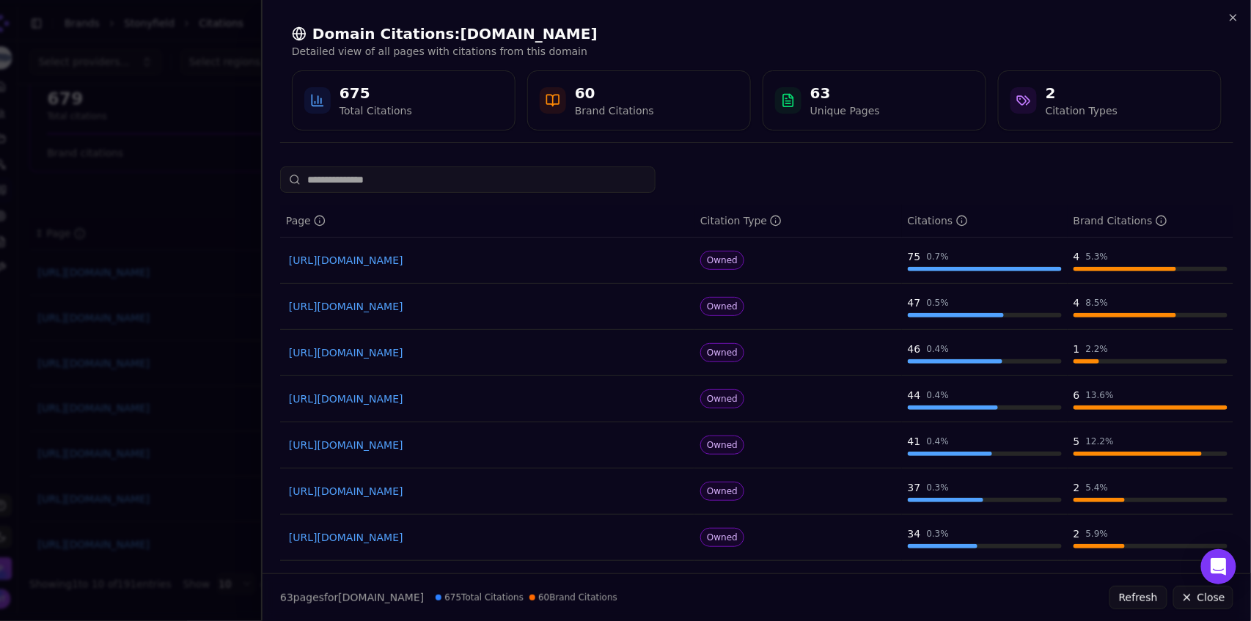
click at [1239, 7] on div "Domain Citations: stonyfield.com Detailed view of all pages with citations from…" at bounding box center [757, 77] width 989 height 155
click at [1235, 18] on icon "button" at bounding box center [1234, 18] width 12 height 12
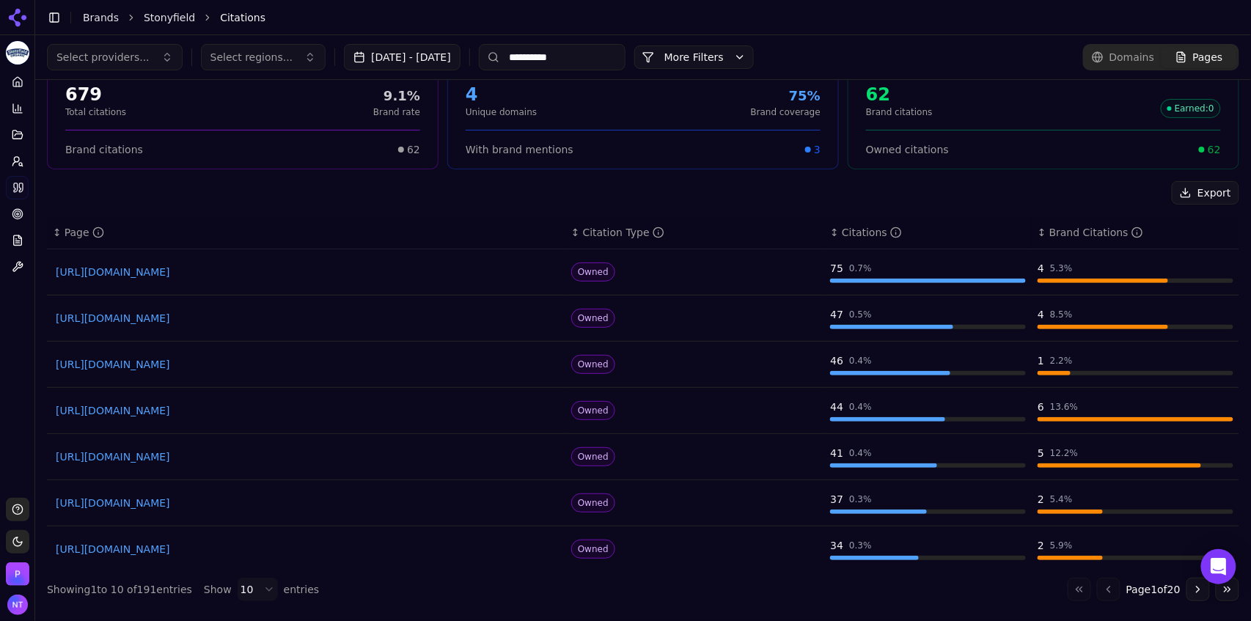
click at [162, 18] on link "Stonyfield" at bounding box center [169, 17] width 51 height 15
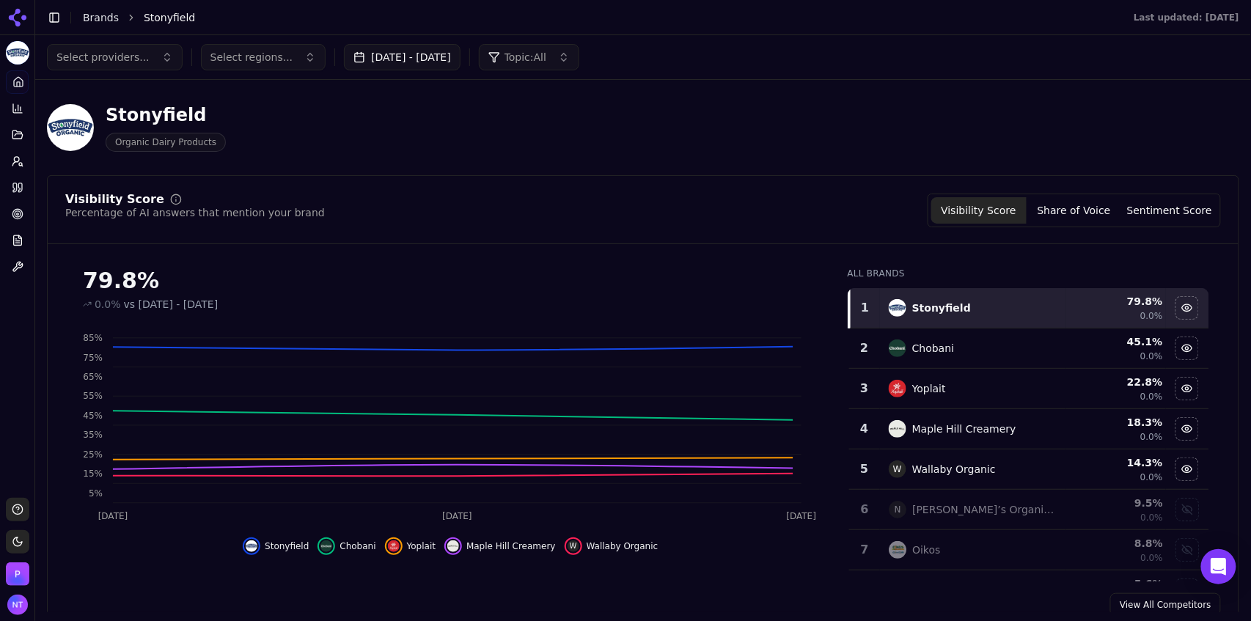
click at [102, 16] on link "Brands" at bounding box center [101, 18] width 36 height 12
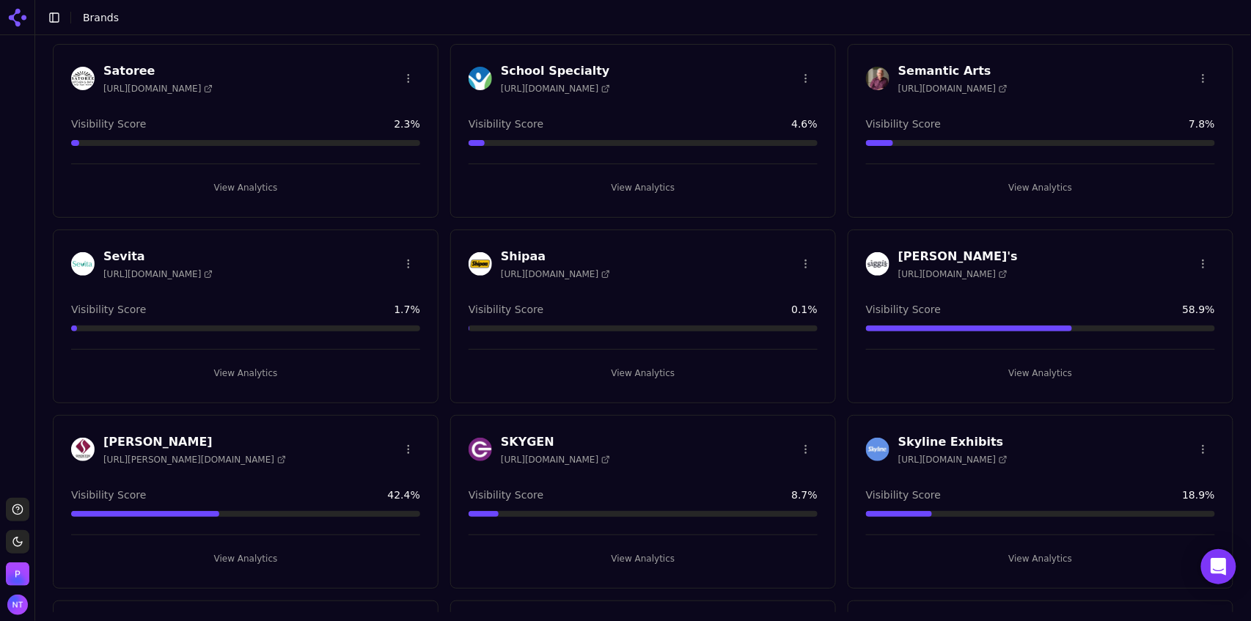
scroll to position [3591, 0]
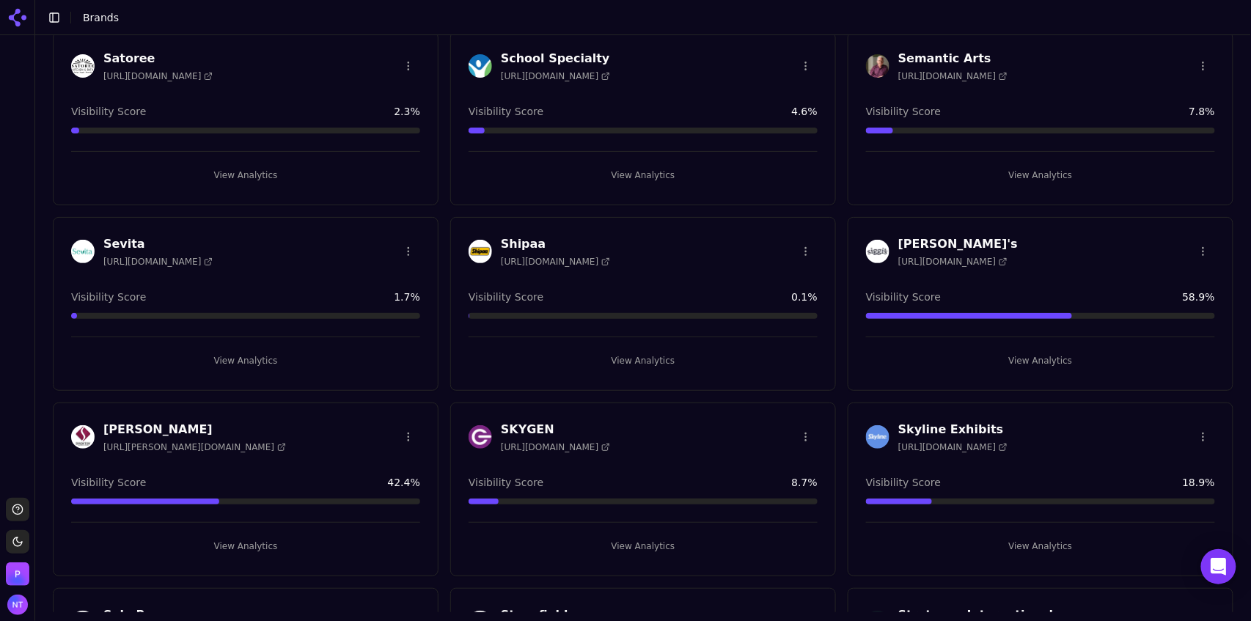
click at [1019, 356] on button "View Analytics" at bounding box center [1040, 360] width 349 height 23
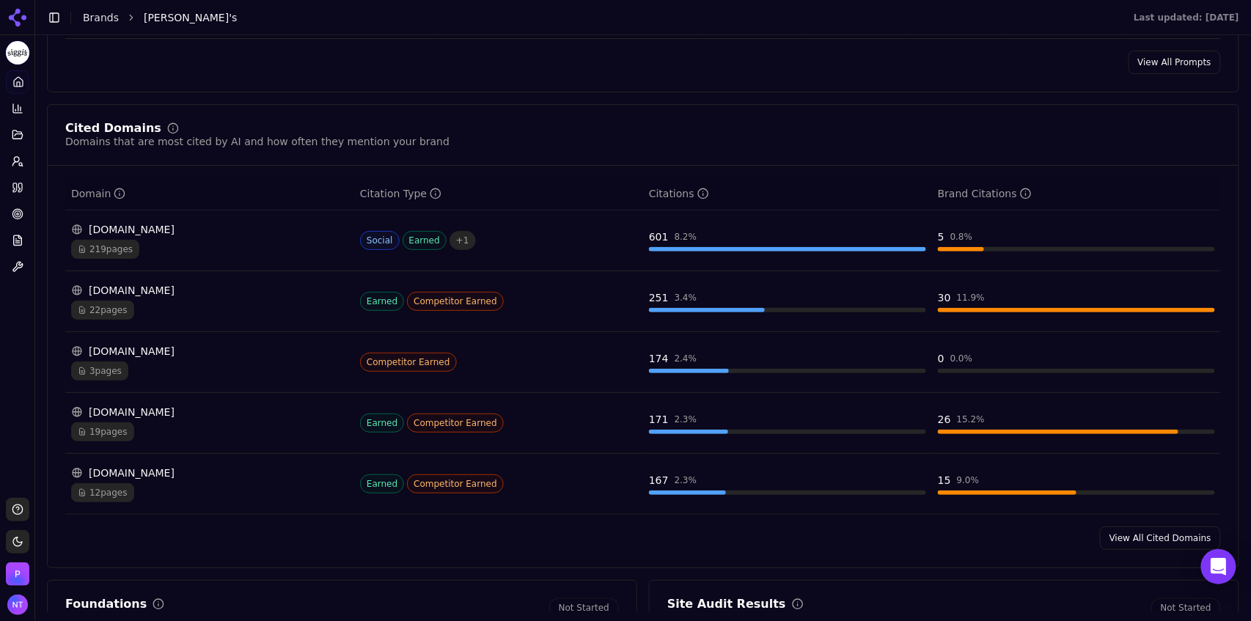
scroll to position [1484, 0]
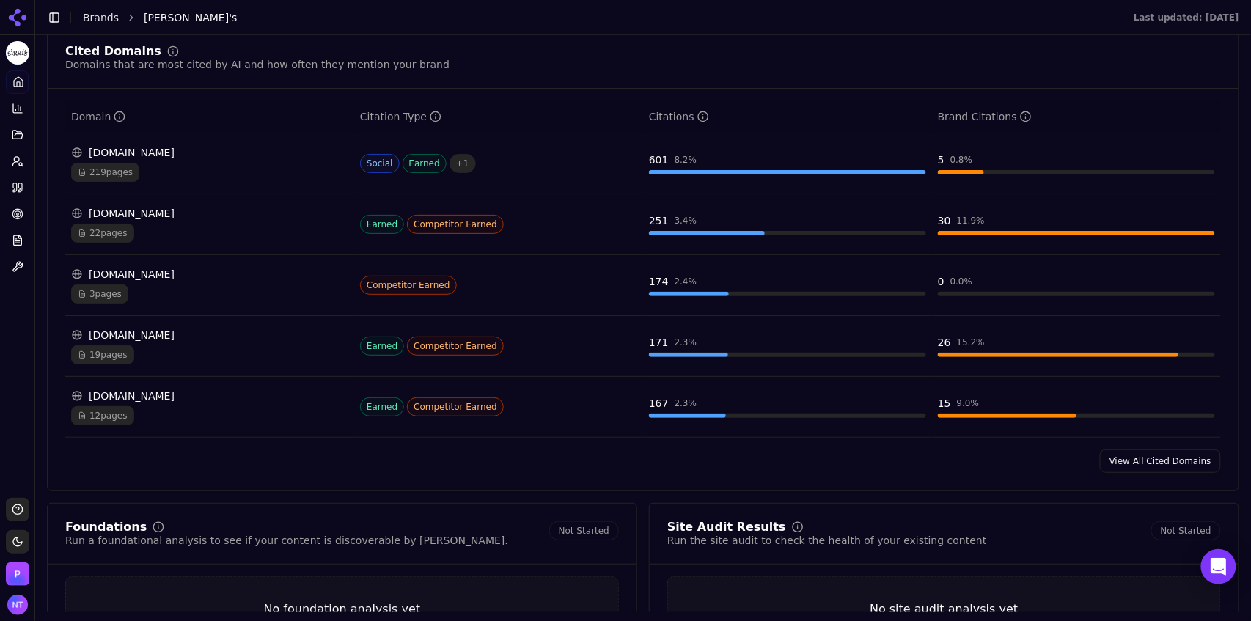
click at [1145, 475] on div "Cited Domains Domains that are most cited by AI and how often they mention your…" at bounding box center [643, 259] width 1192 height 464
click at [1142, 469] on link "View All Cited Domains" at bounding box center [1160, 461] width 121 height 23
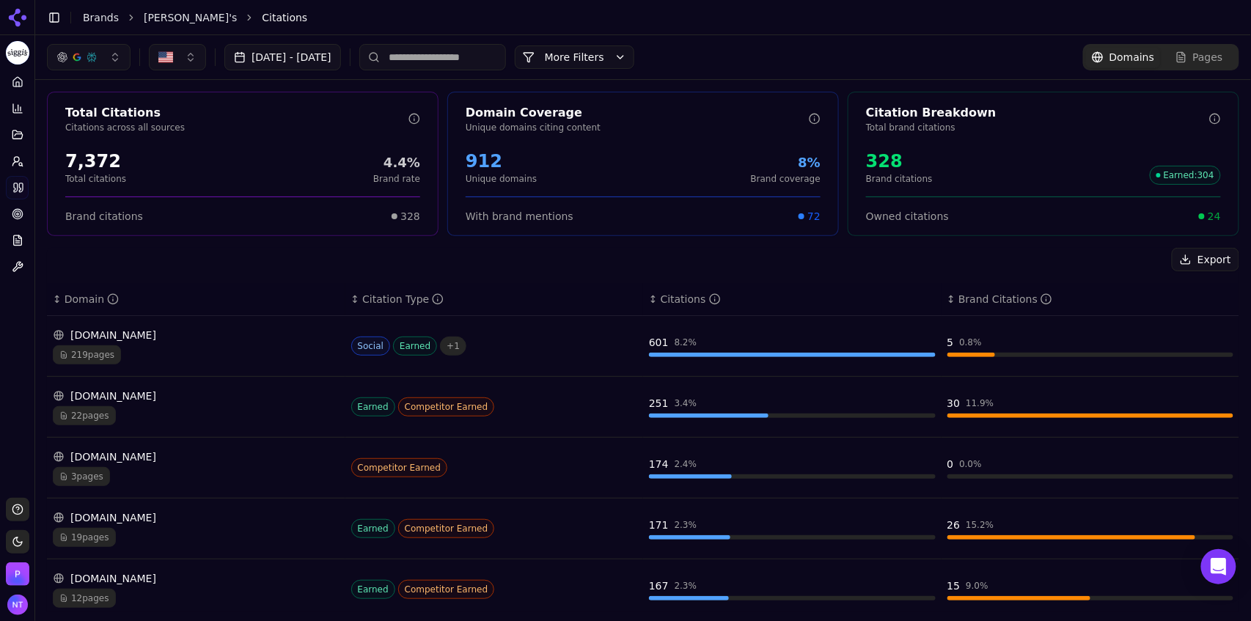
click at [236, 335] on div "[DOMAIN_NAME]" at bounding box center [196, 335] width 287 height 15
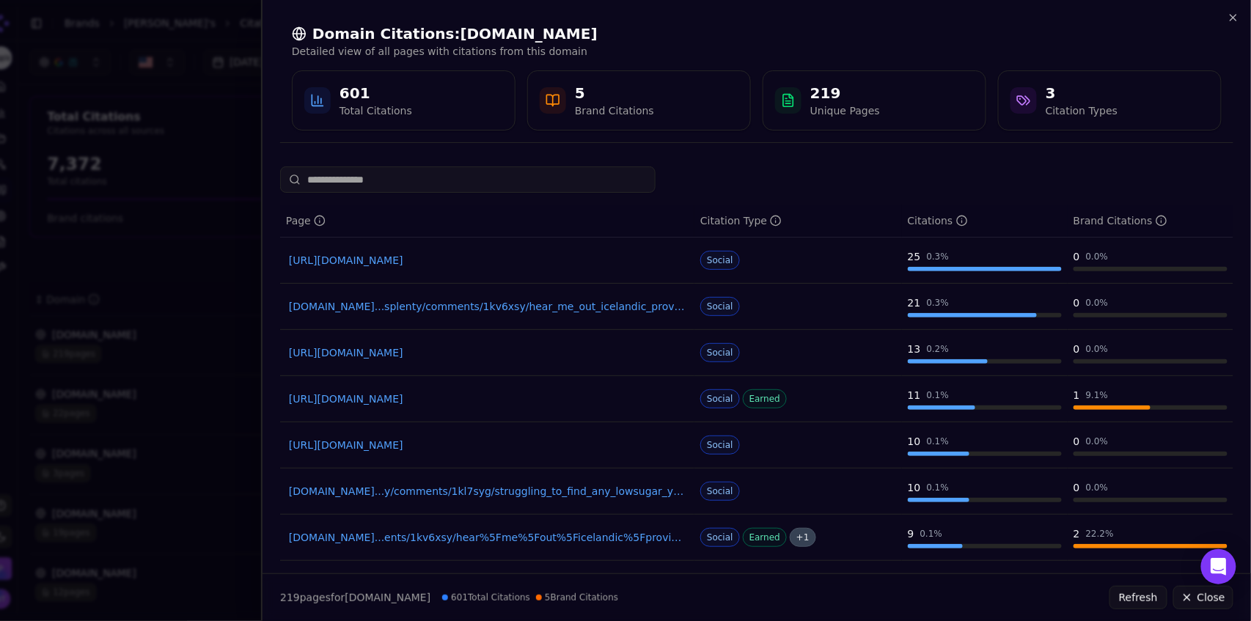
click at [591, 307] on link "reddit.com...splenty/comments/1kv6xsy/hear_me_out_icelandic_provisions_skyr_over" at bounding box center [487, 306] width 397 height 15
click at [1232, 16] on icon "button" at bounding box center [1234, 18] width 6 height 6
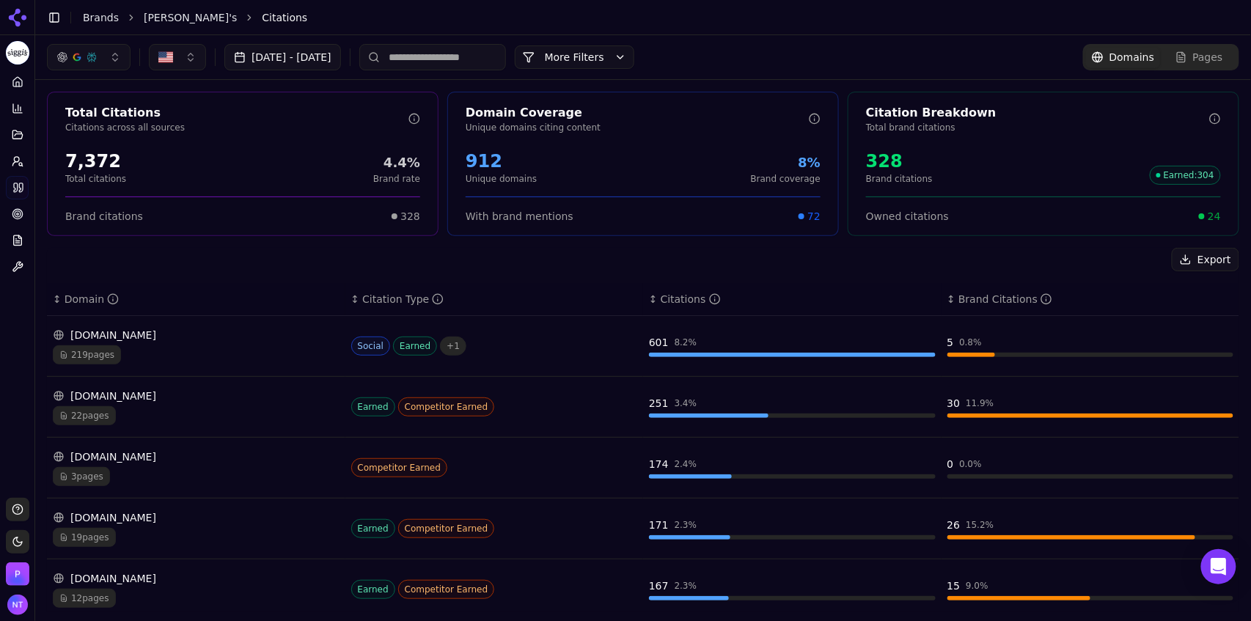
click at [493, 58] on input at bounding box center [432, 57] width 147 height 26
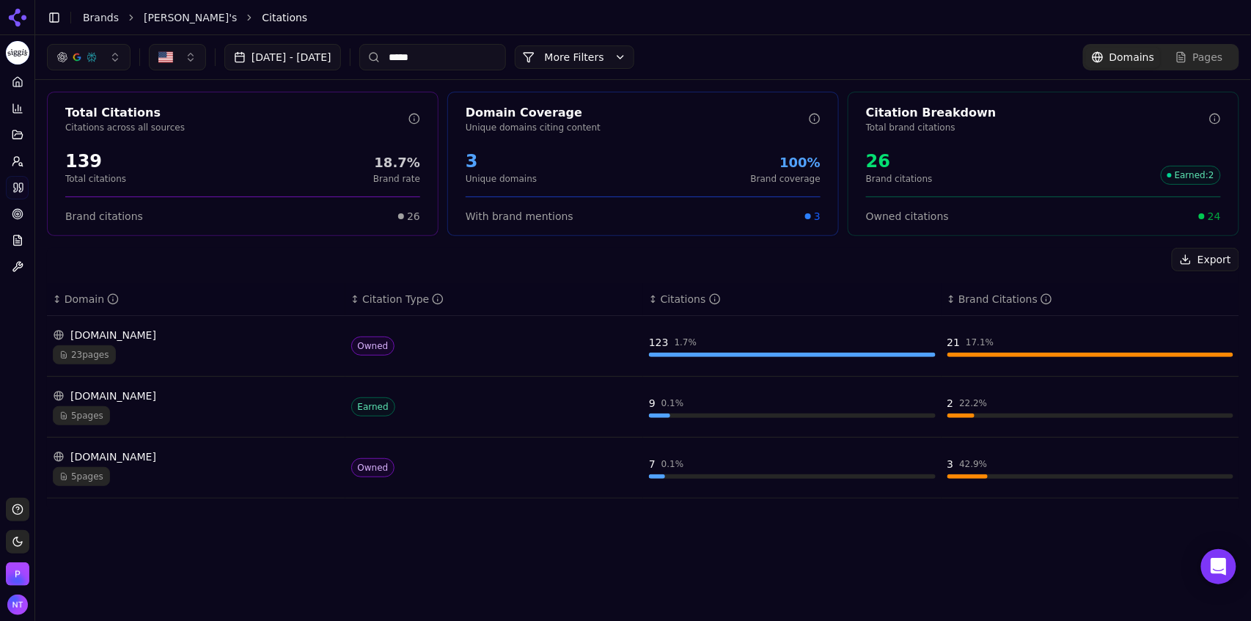
click at [194, 349] on div "23 pages" at bounding box center [196, 354] width 287 height 19
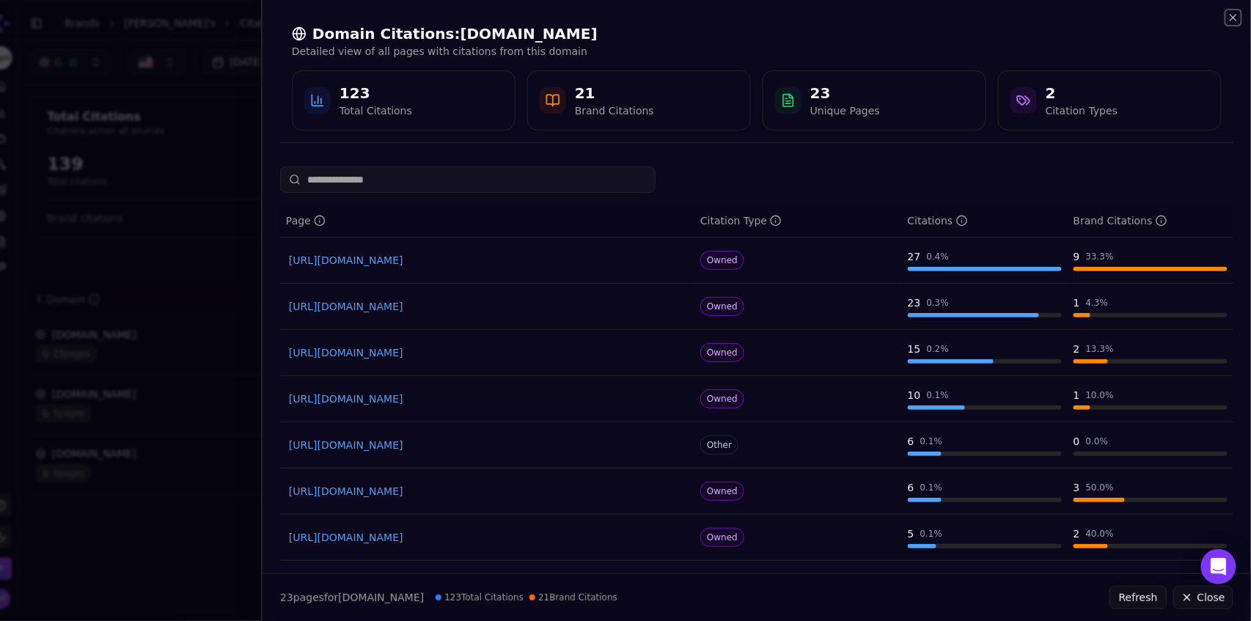
click at [1233, 18] on icon "button" at bounding box center [1234, 18] width 6 height 6
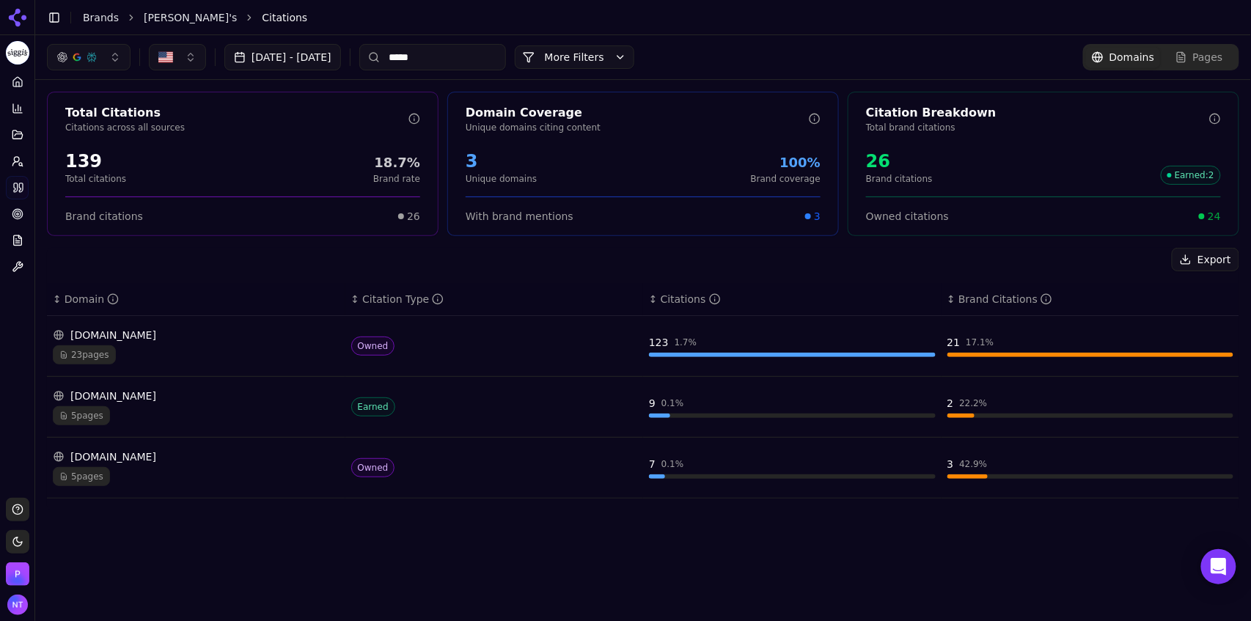
click at [1211, 53] on span "Pages" at bounding box center [1208, 57] width 30 height 15
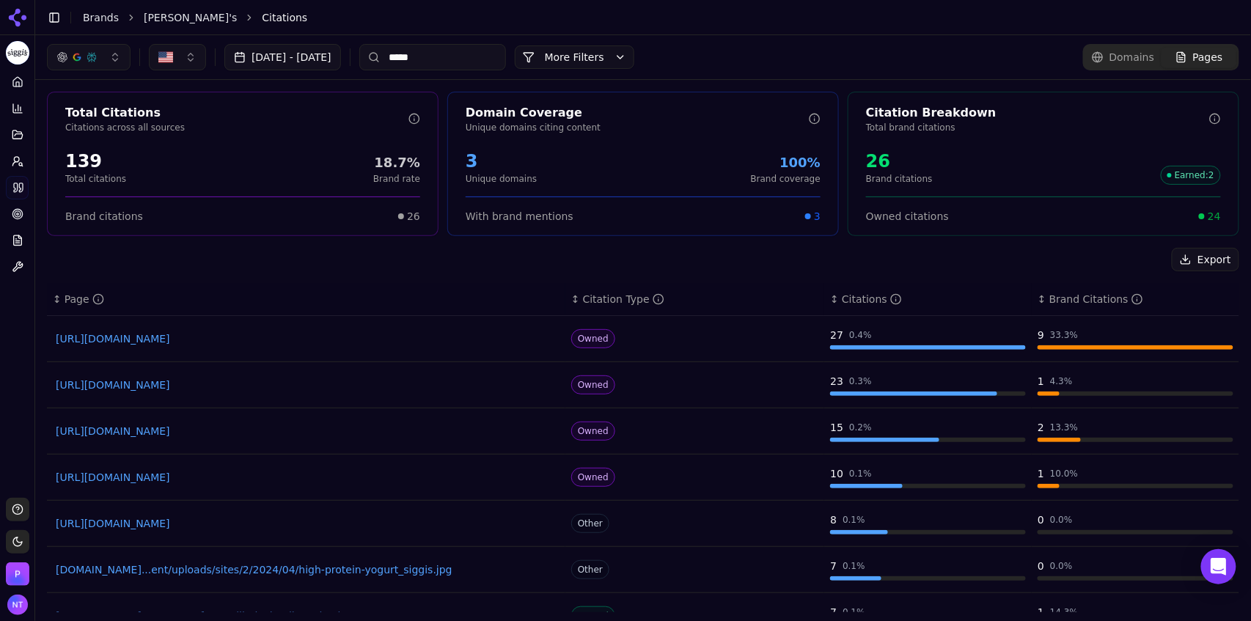
click at [487, 68] on input "*****" at bounding box center [432, 57] width 147 height 26
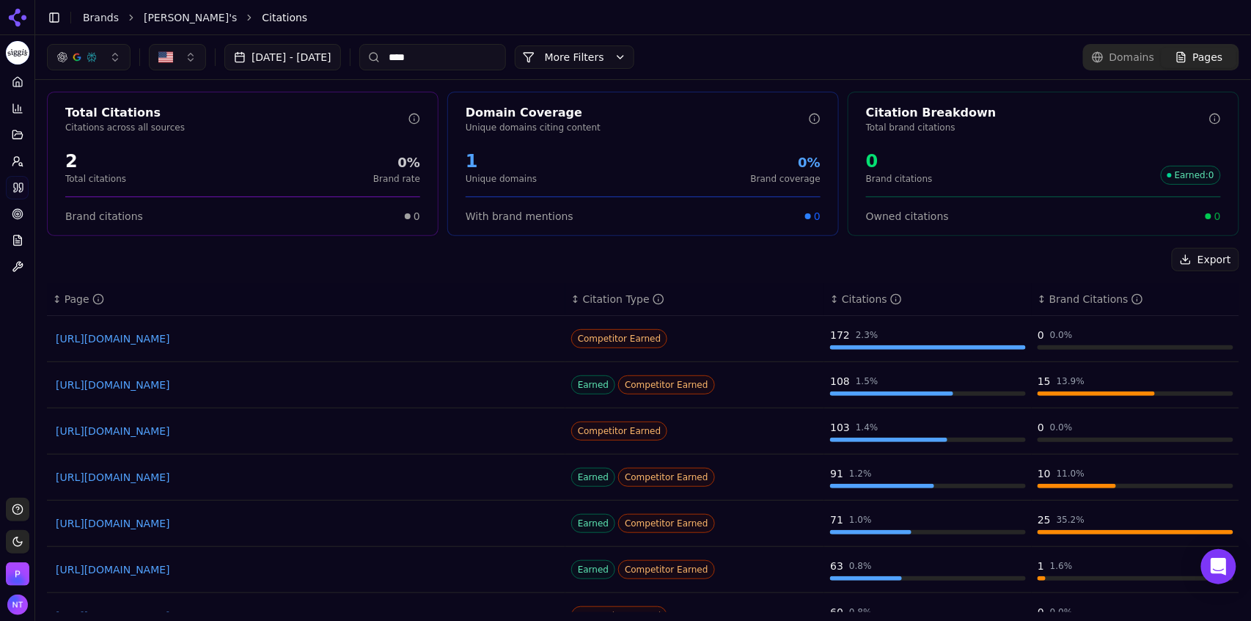
type input "****"
click at [249, 342] on link "https://garagegymreviews.com/best-high-protein-yogurt" at bounding box center [306, 338] width 501 height 15
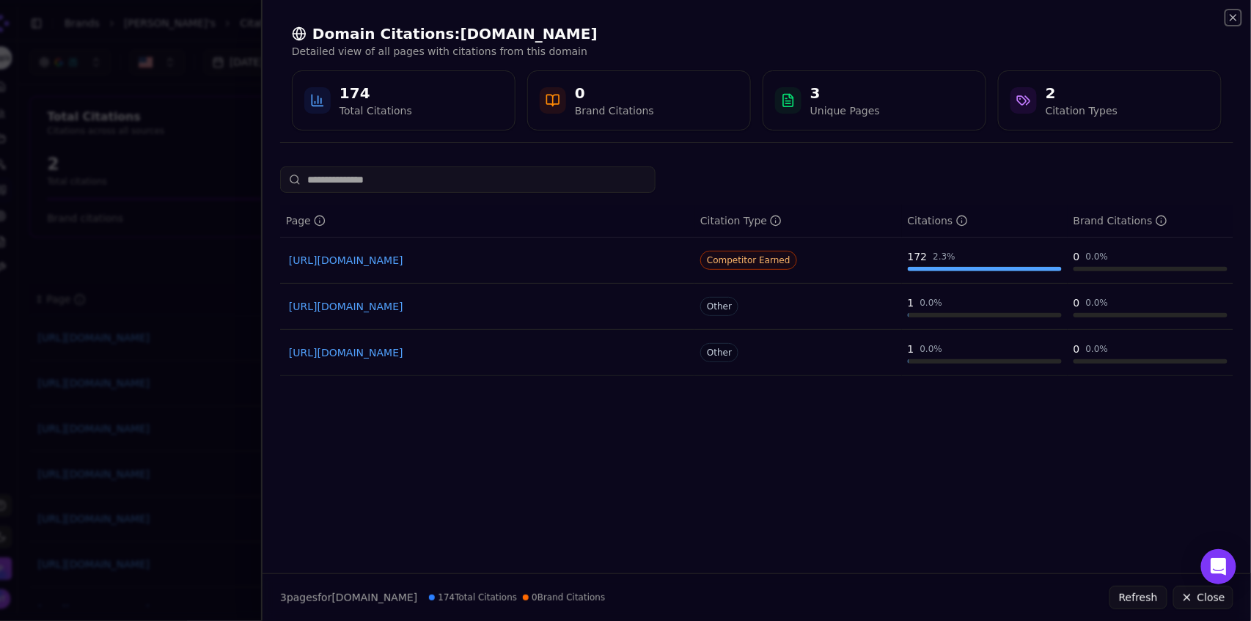
click at [1234, 19] on icon "button" at bounding box center [1234, 18] width 12 height 12
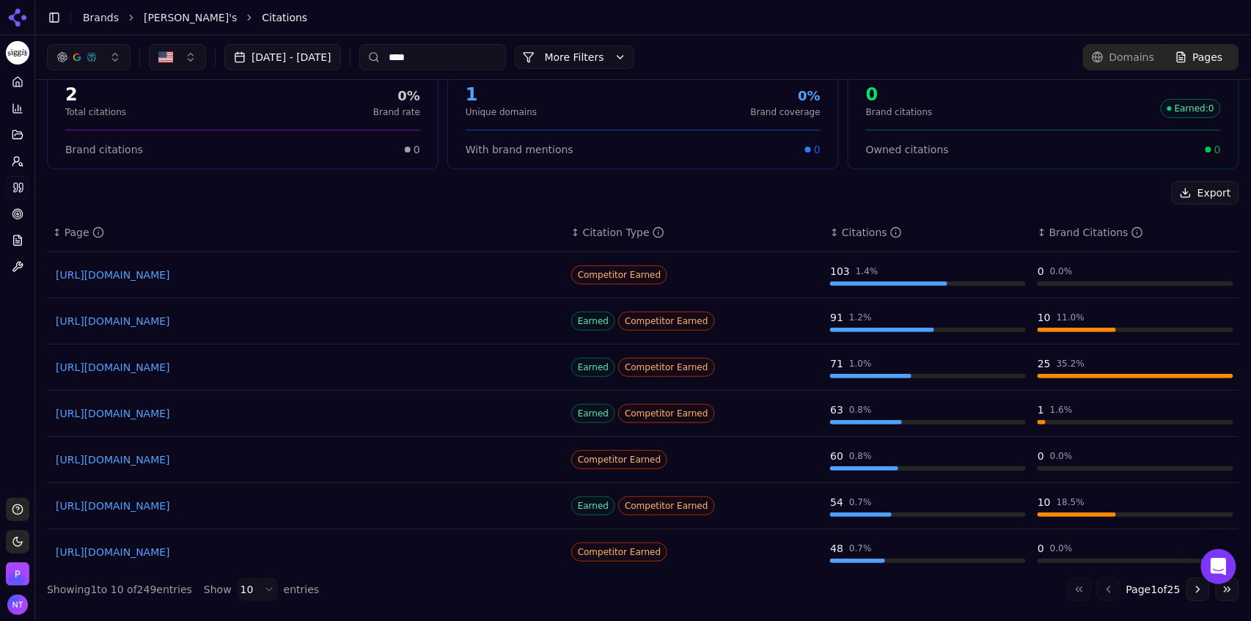
scroll to position [92, 0]
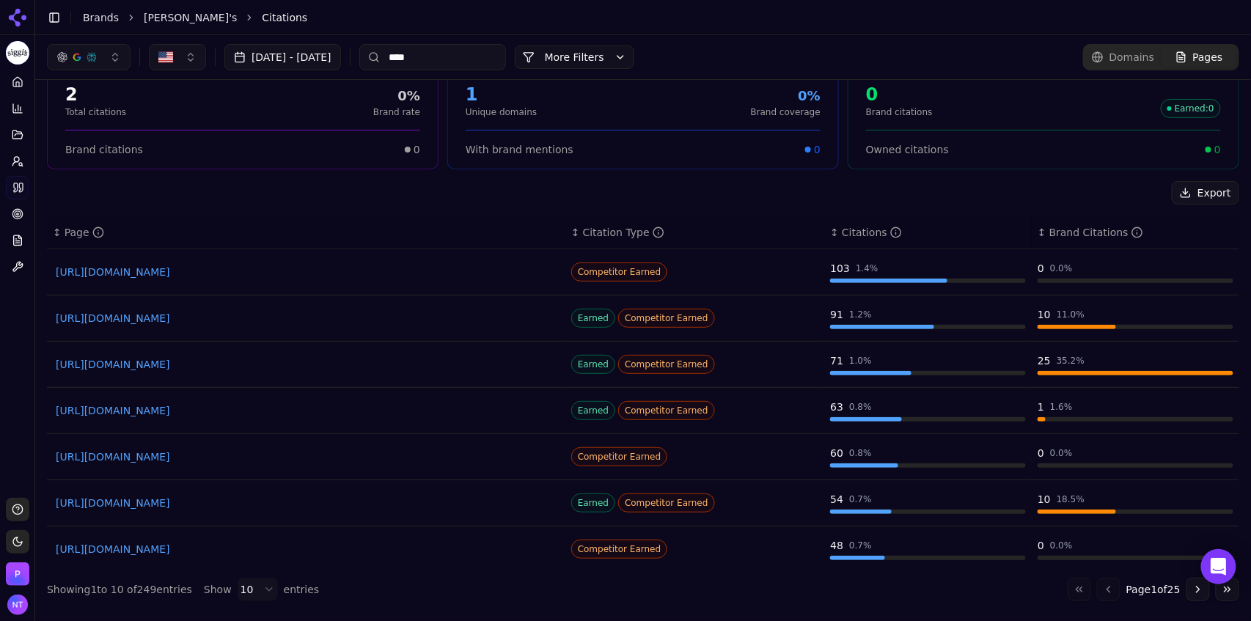
click at [241, 459] on link "https://fastic.com/en/blog/best-high-protein-yogurts" at bounding box center [306, 457] width 501 height 15
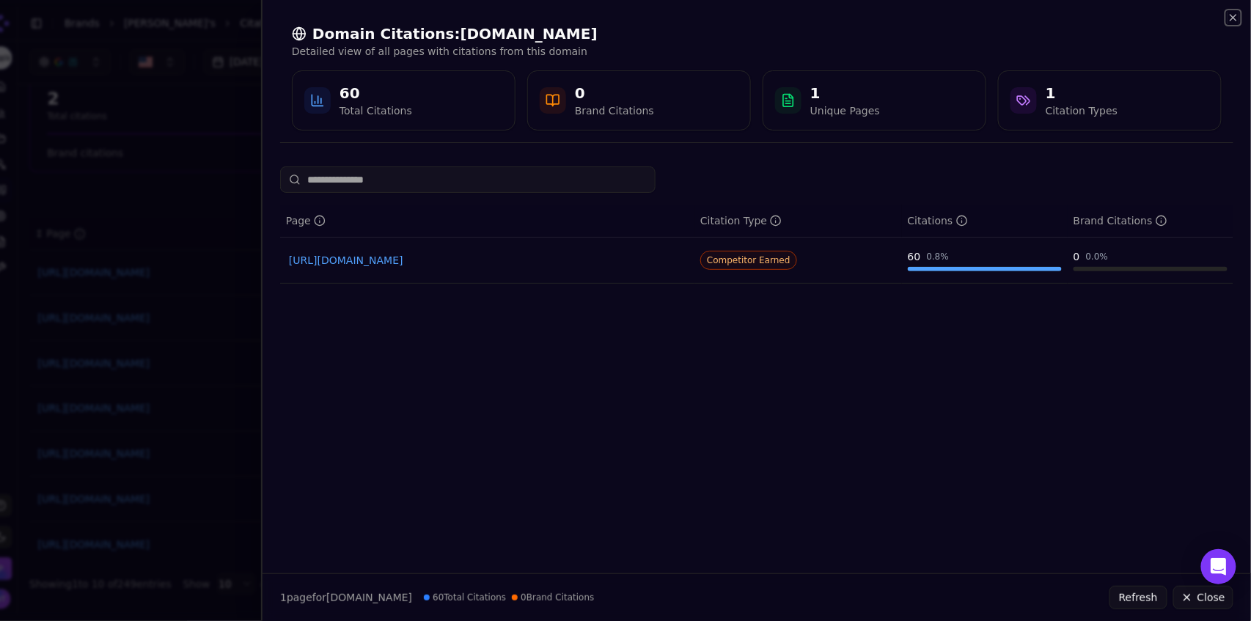
click at [1234, 16] on icon "button" at bounding box center [1234, 18] width 12 height 12
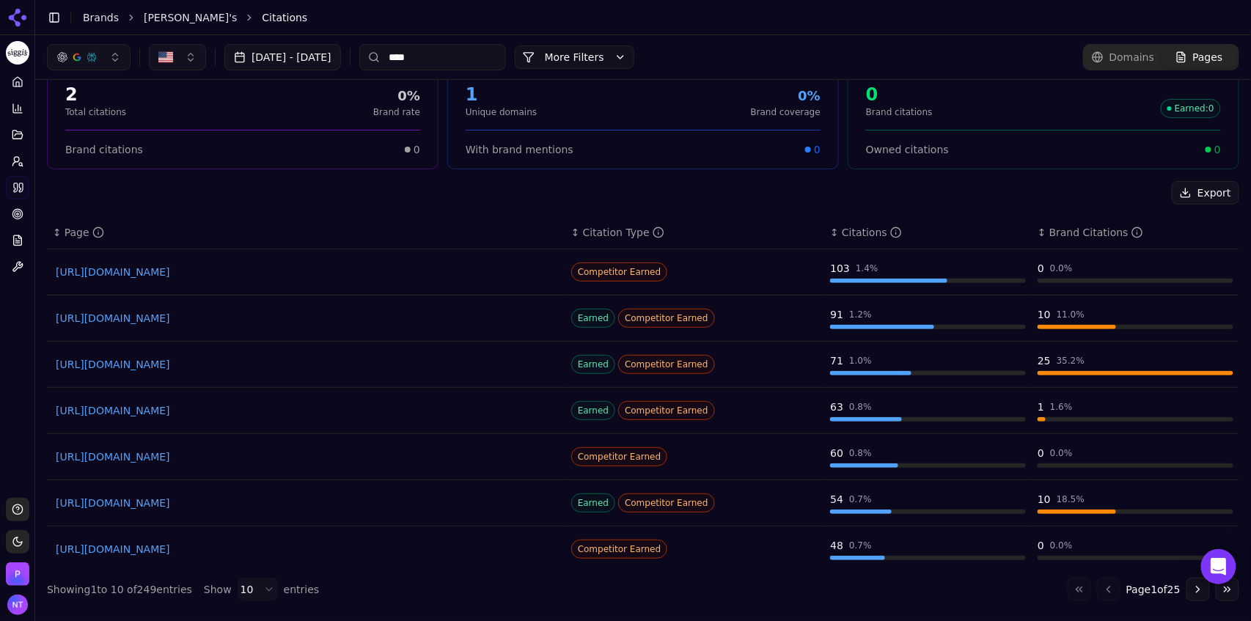
click at [239, 542] on link "https://barbend.com/best-high-protein-yogurts" at bounding box center [306, 549] width 501 height 15
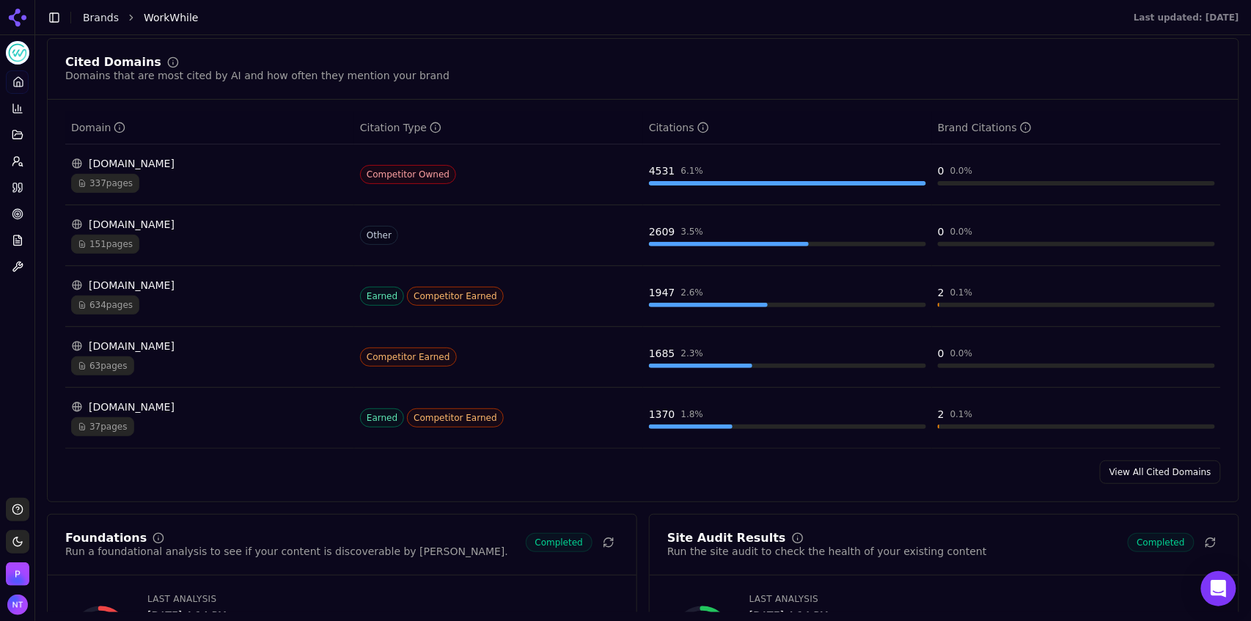
scroll to position [1476, 0]
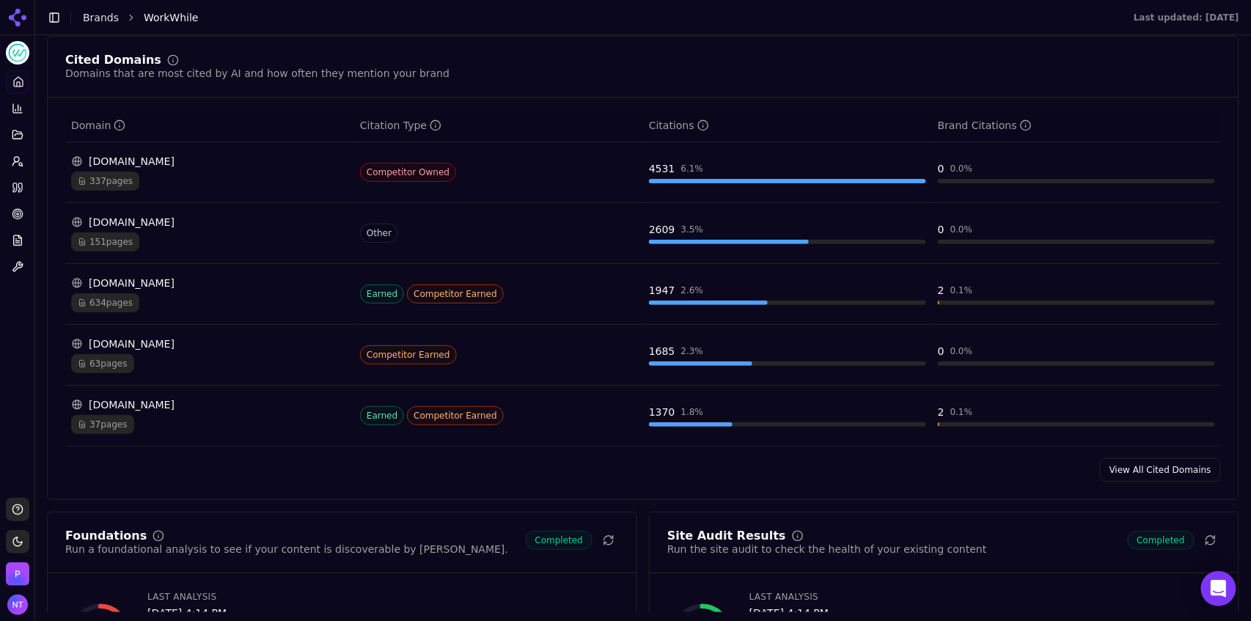
click at [147, 344] on div "[DOMAIN_NAME]" at bounding box center [209, 344] width 277 height 15
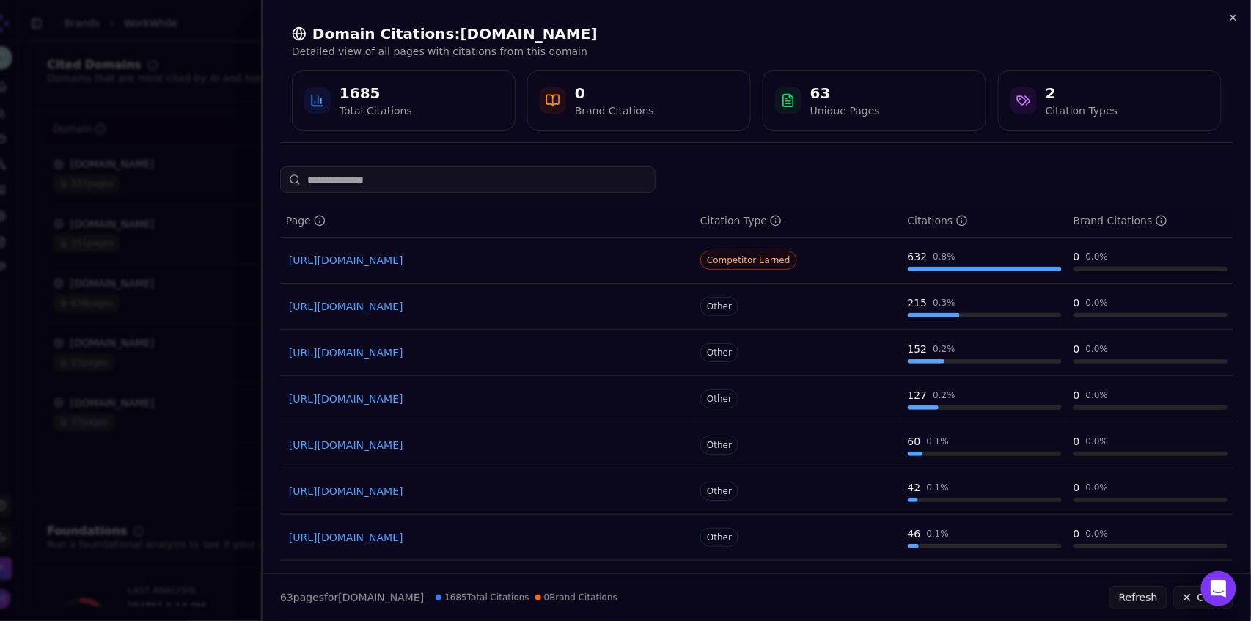
click at [522, 262] on link "https://veryableops.com/blog/the-top-4-on-demand-staffing-companies" at bounding box center [487, 260] width 397 height 15
click at [1232, 18] on icon "button" at bounding box center [1234, 18] width 6 height 6
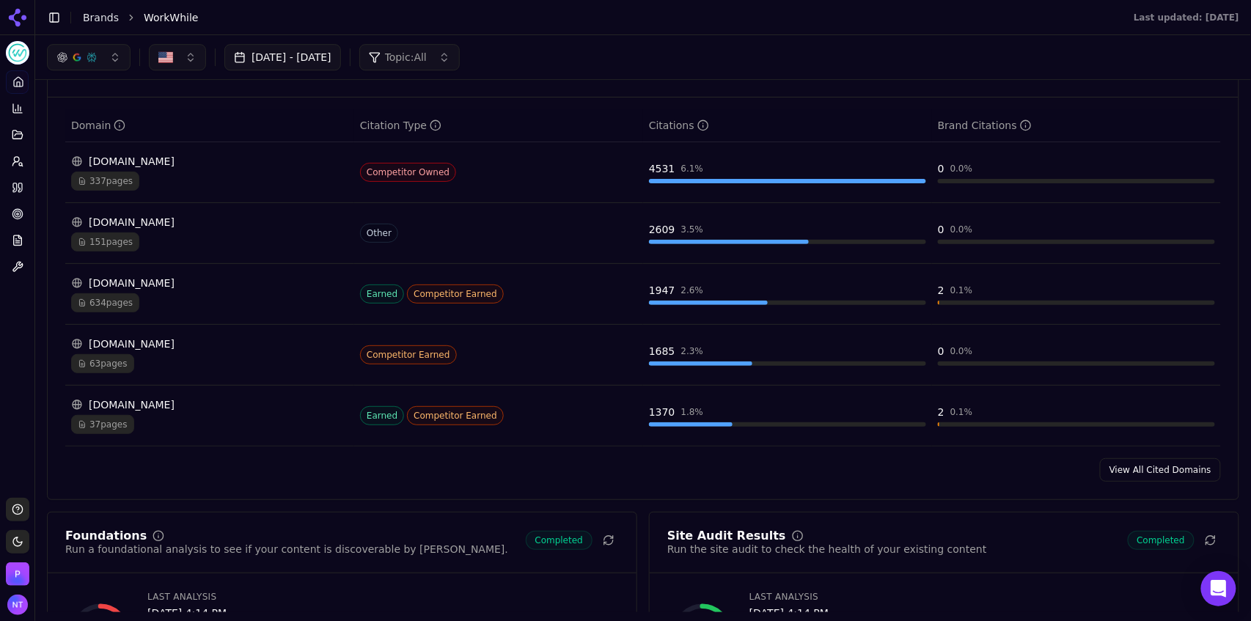
scroll to position [1369, 0]
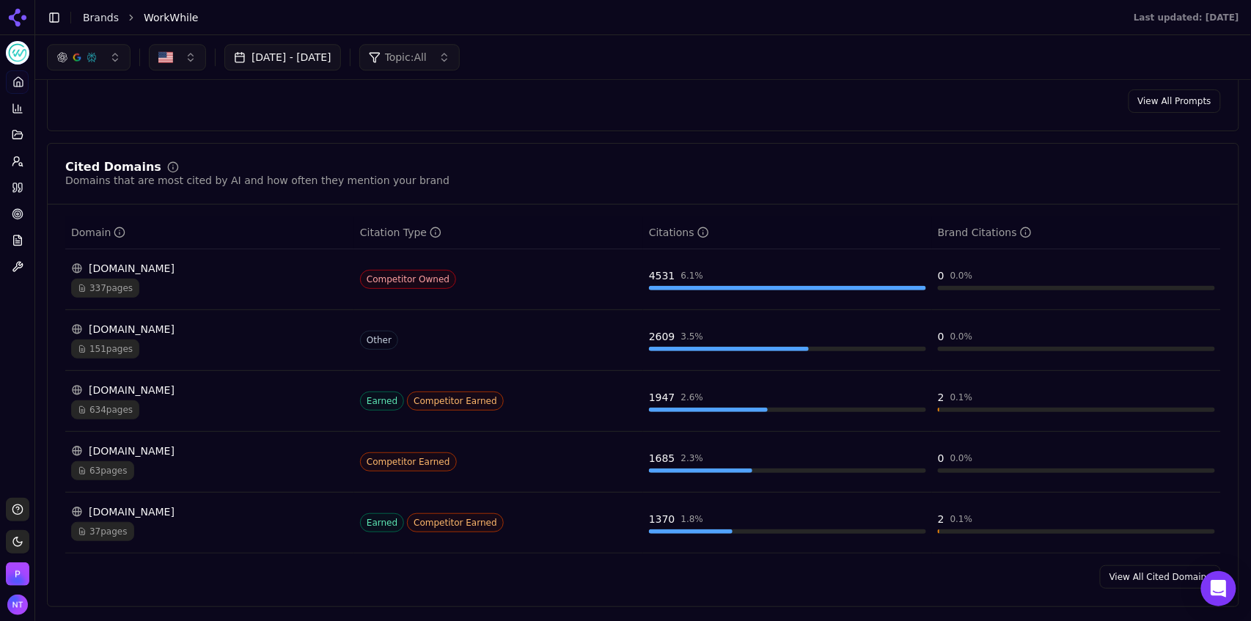
click at [232, 336] on div "[DOMAIN_NAME]" at bounding box center [209, 329] width 277 height 15
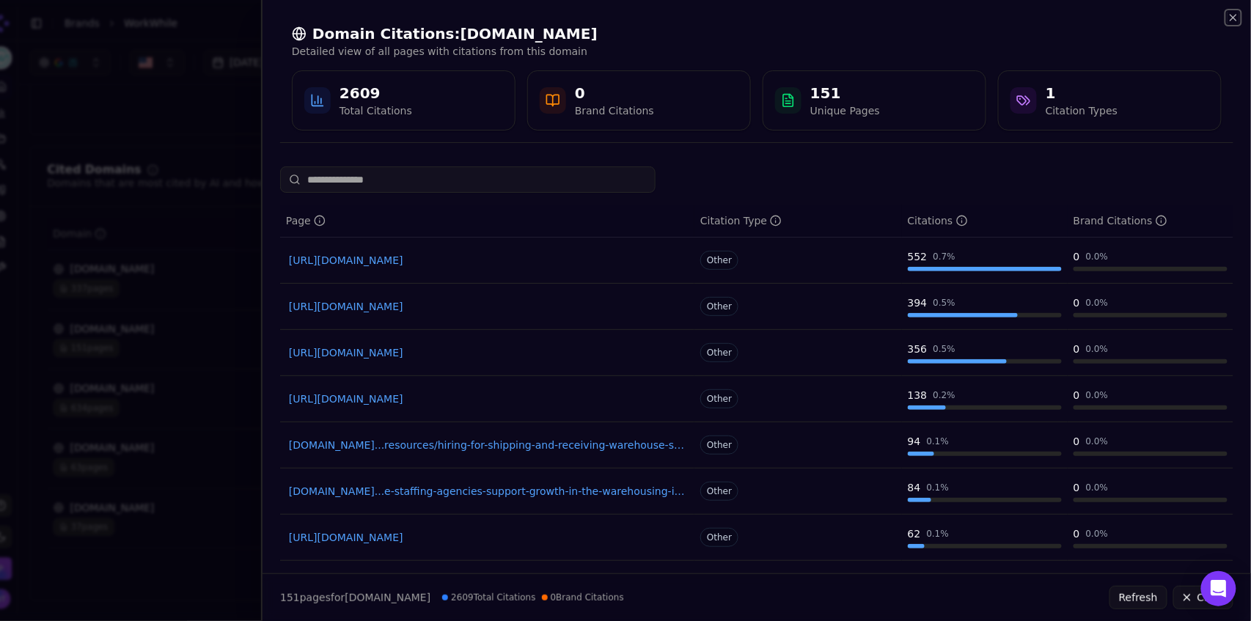
click at [1238, 13] on icon "button" at bounding box center [1234, 18] width 12 height 12
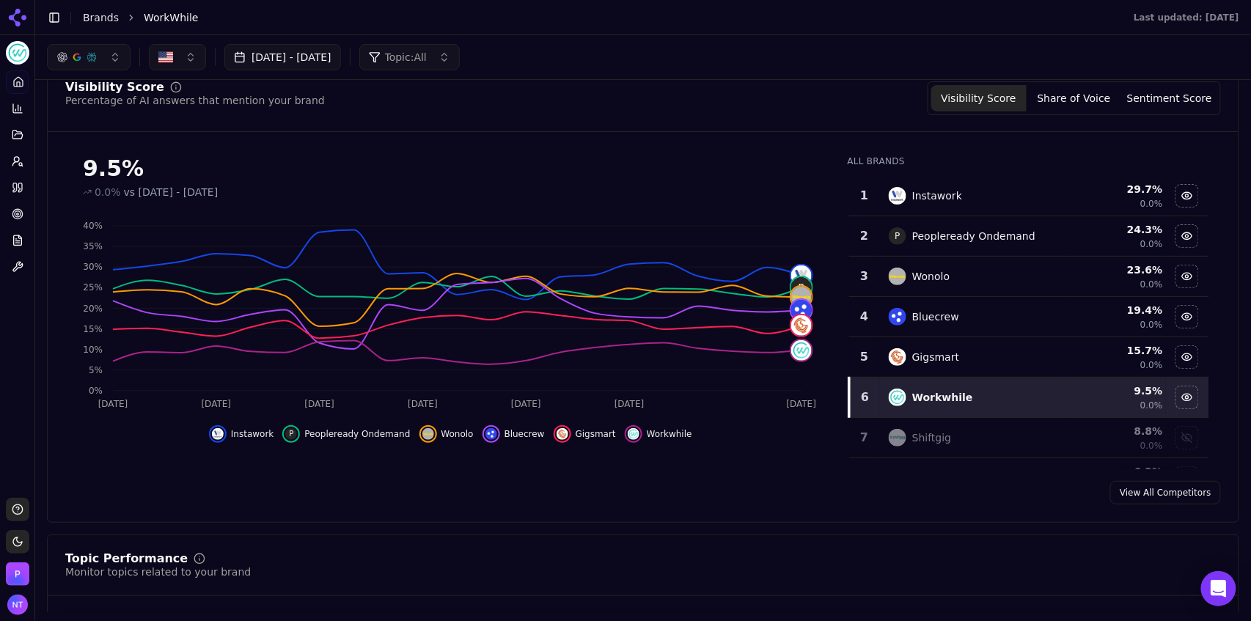
scroll to position [0, 0]
